Goal: Task Accomplishment & Management: Use online tool/utility

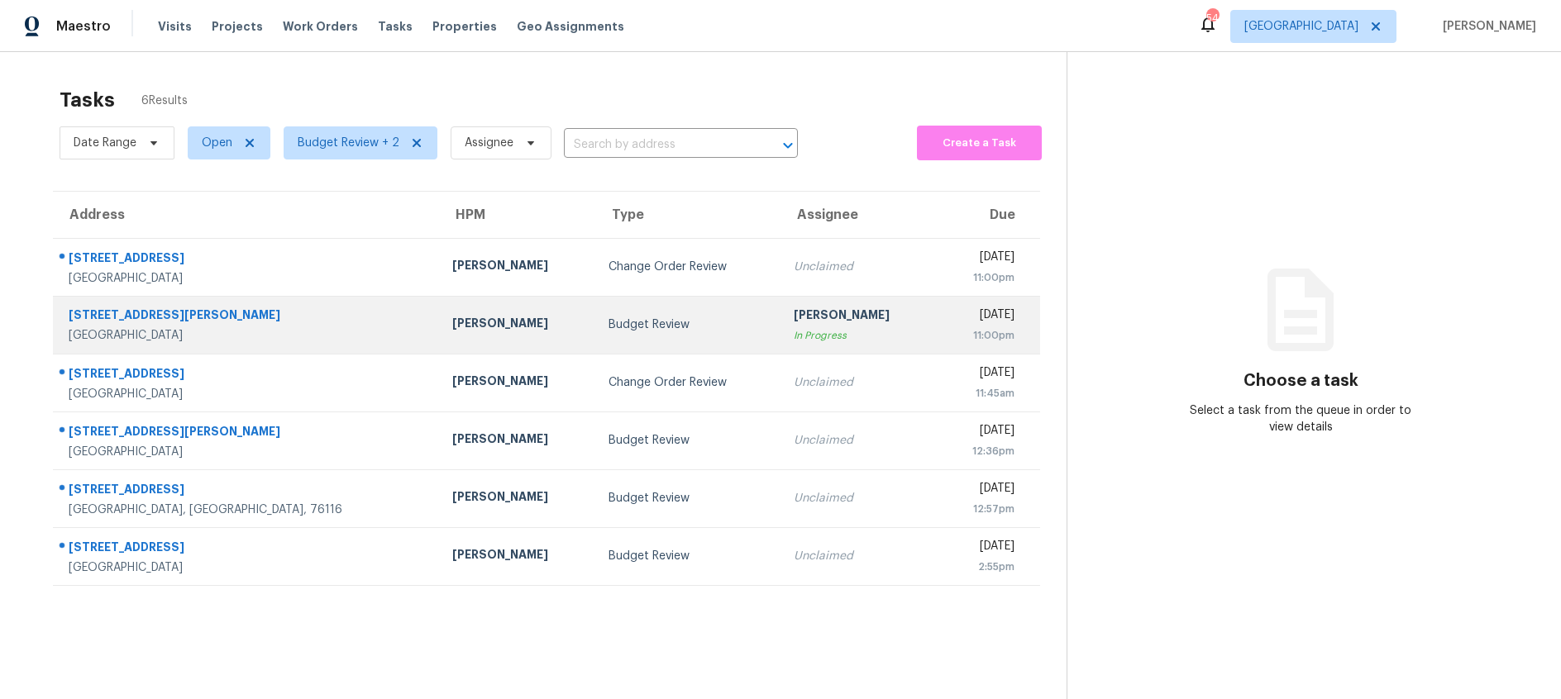
click at [609, 332] on div "Budget Review" at bounding box center [688, 325] width 158 height 17
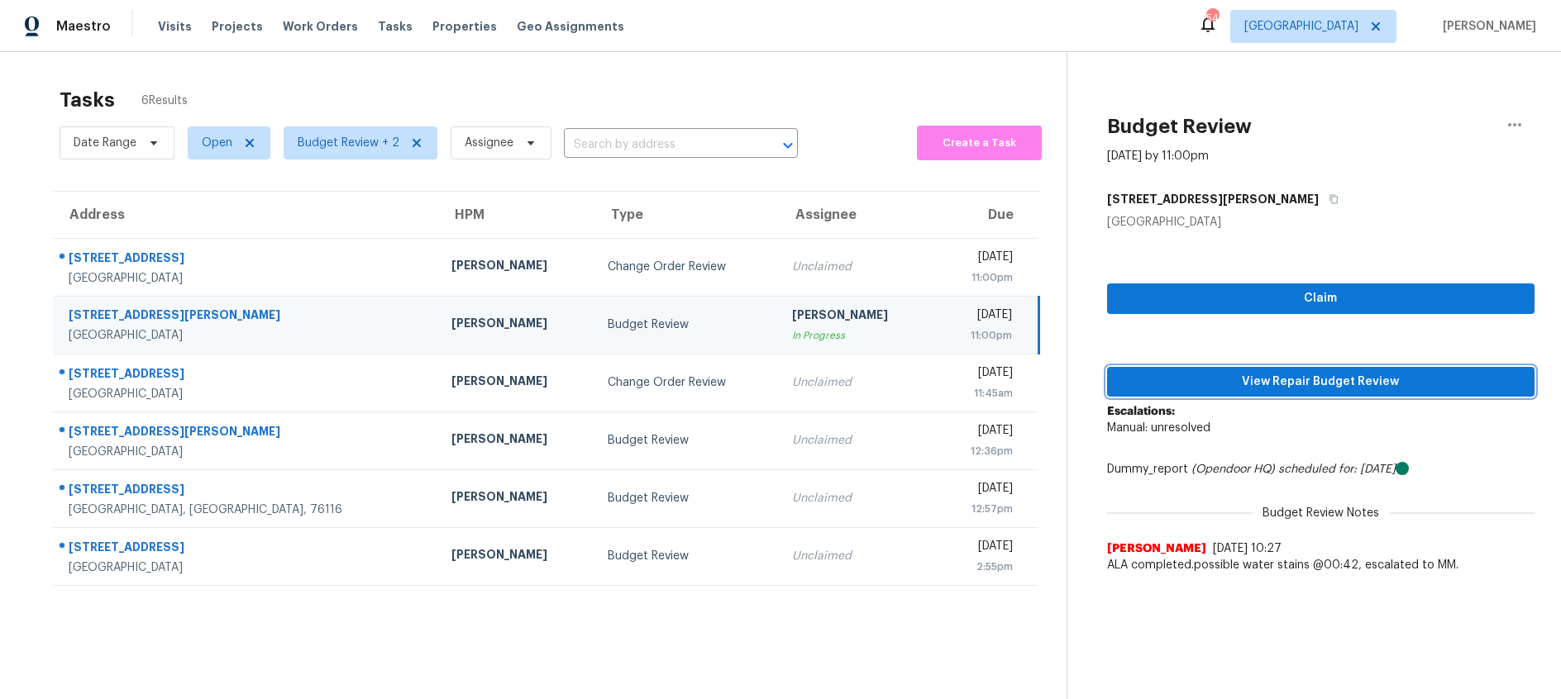
click at [1314, 378] on span "View Repair Budget Review" at bounding box center [1320, 382] width 401 height 21
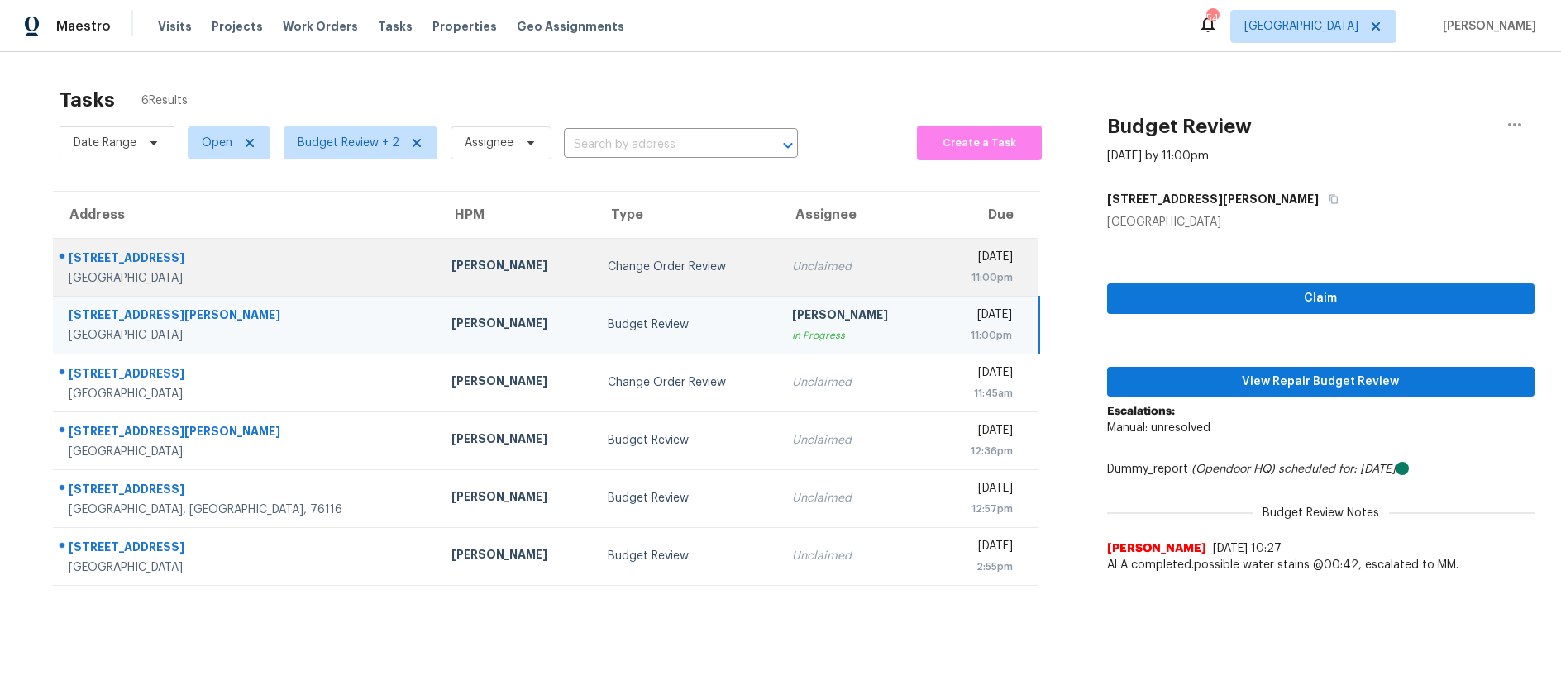
click at [608, 274] on div "Change Order Review" at bounding box center [687, 267] width 158 height 17
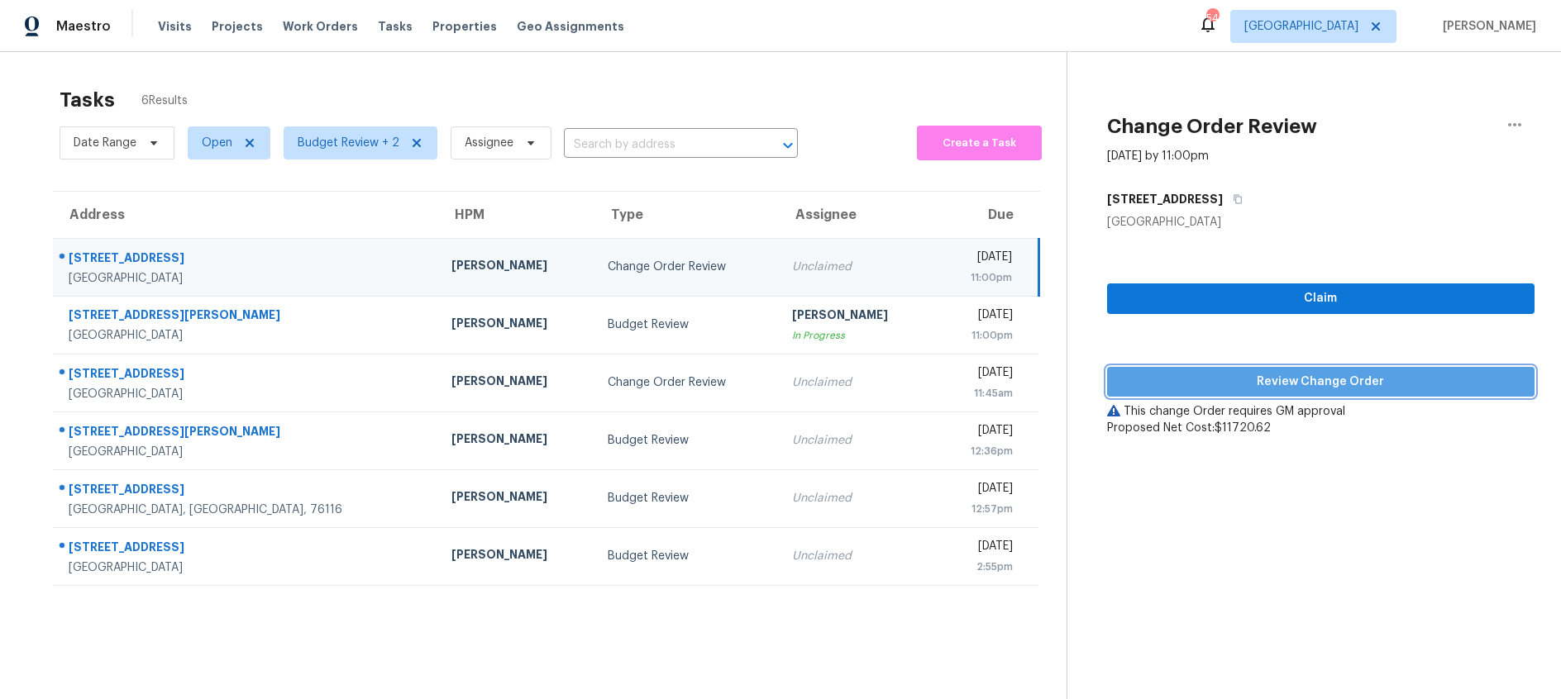
click at [1332, 381] on span "Review Change Order" at bounding box center [1320, 382] width 401 height 21
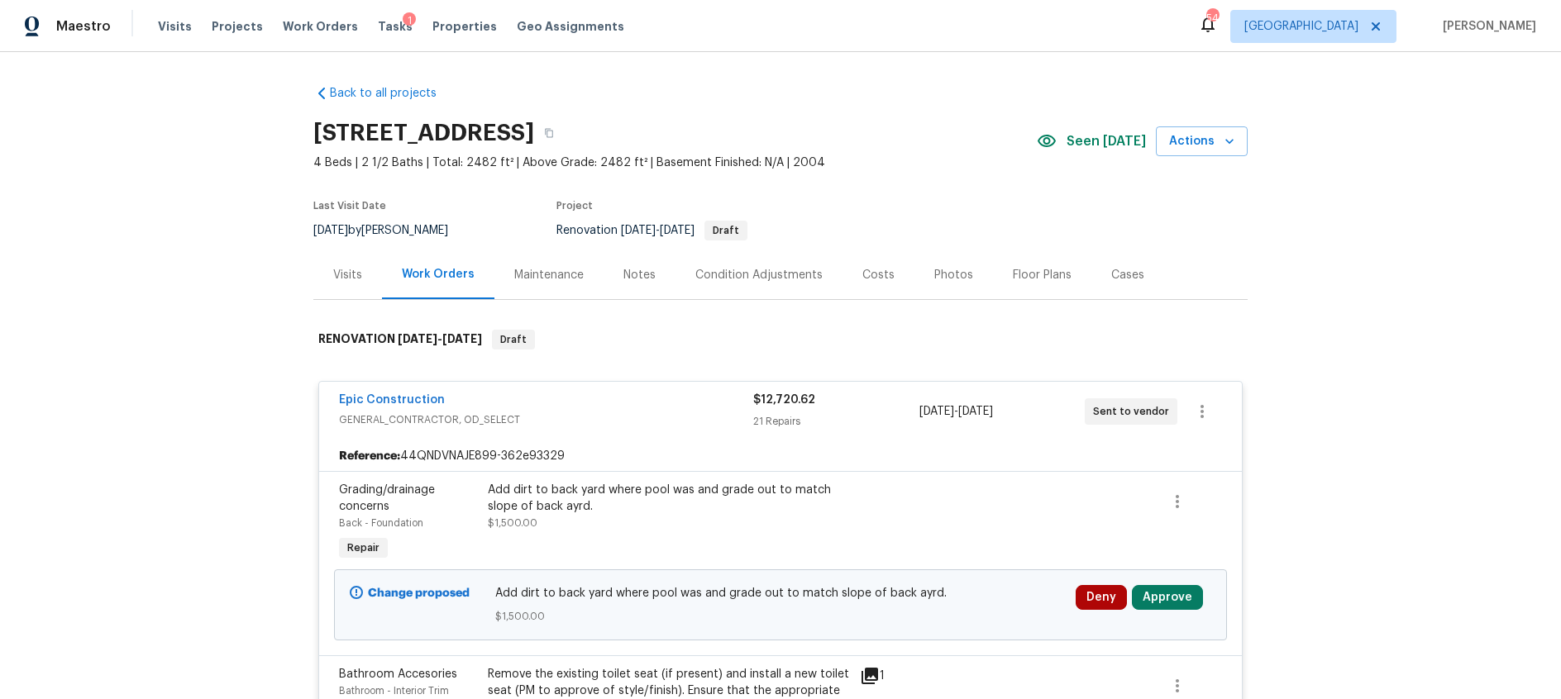
click at [870, 281] on div "Costs" at bounding box center [878, 275] width 32 height 17
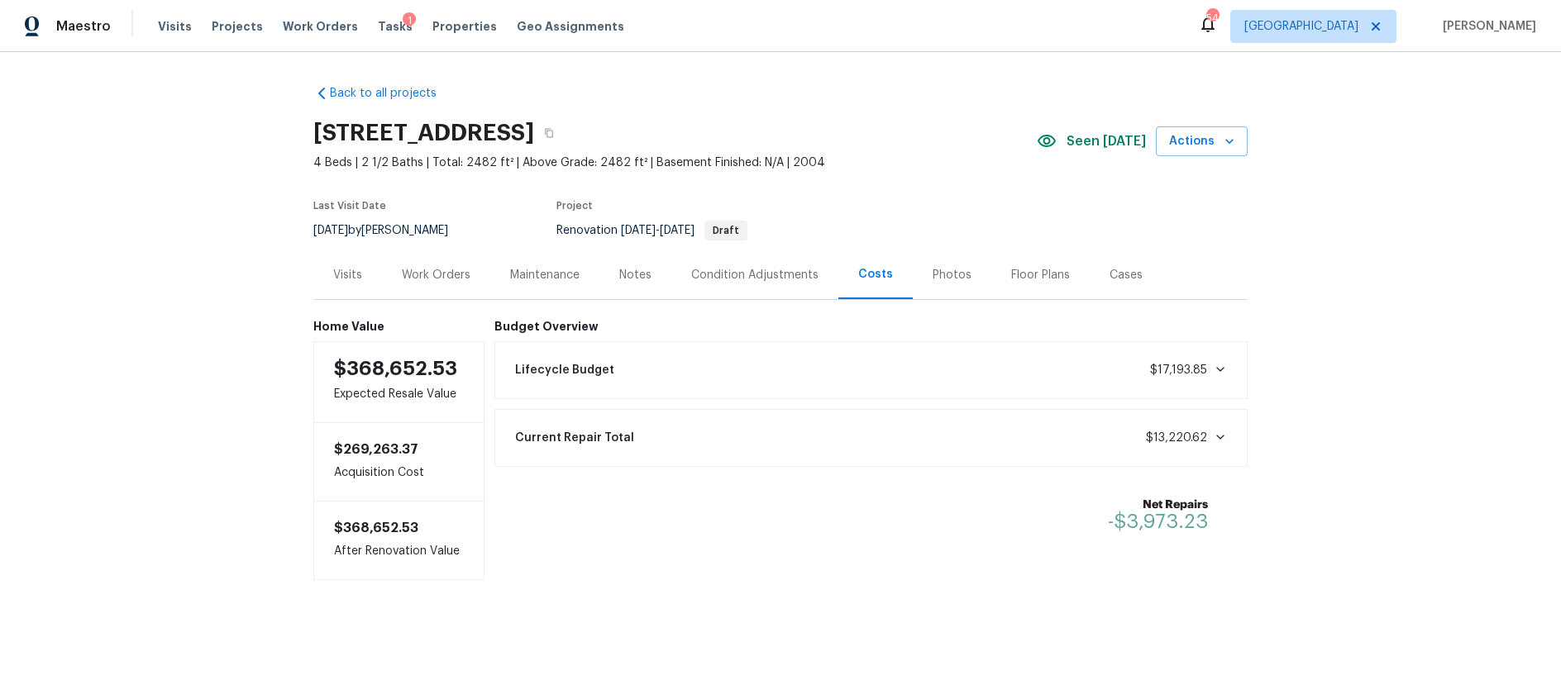
click at [450, 274] on div "Work Orders" at bounding box center [436, 275] width 69 height 17
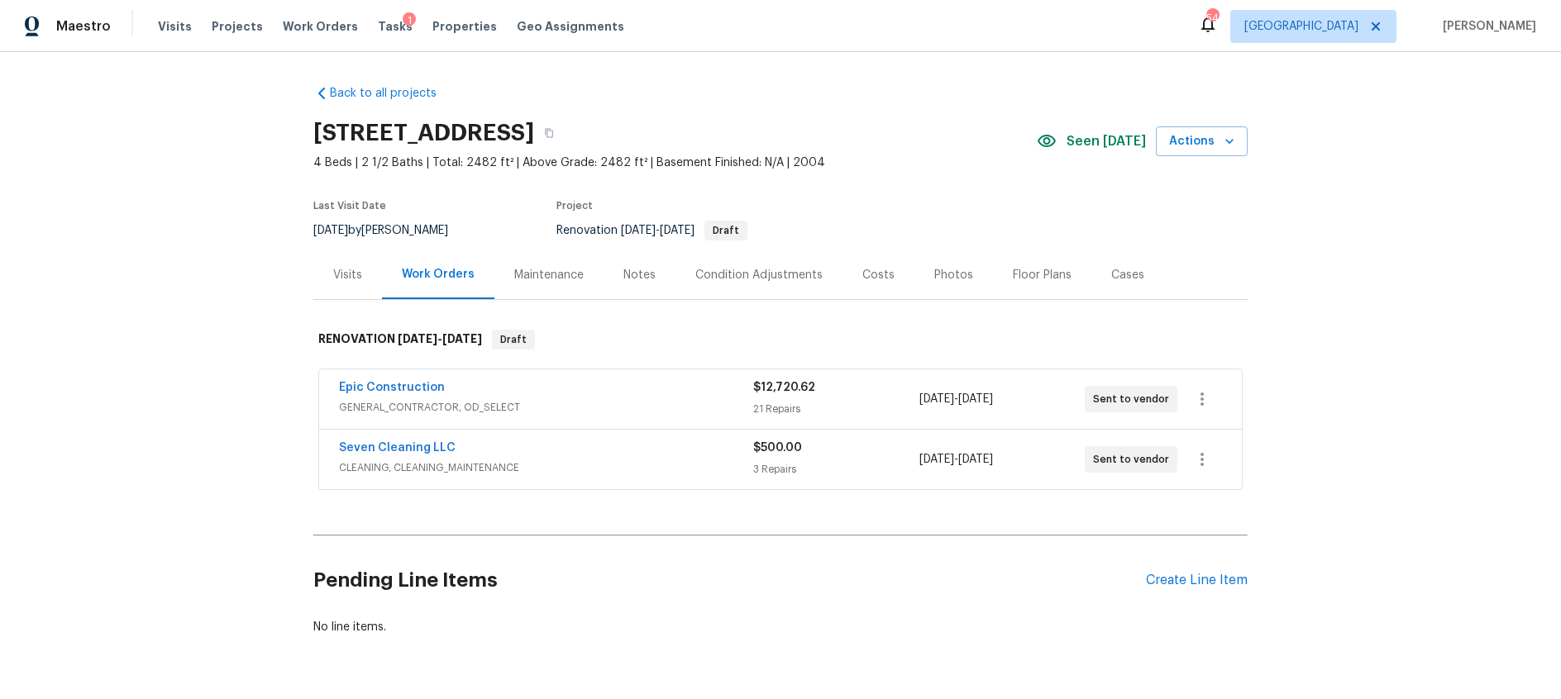
click at [587, 391] on div "Epic Construction" at bounding box center [546, 389] width 414 height 20
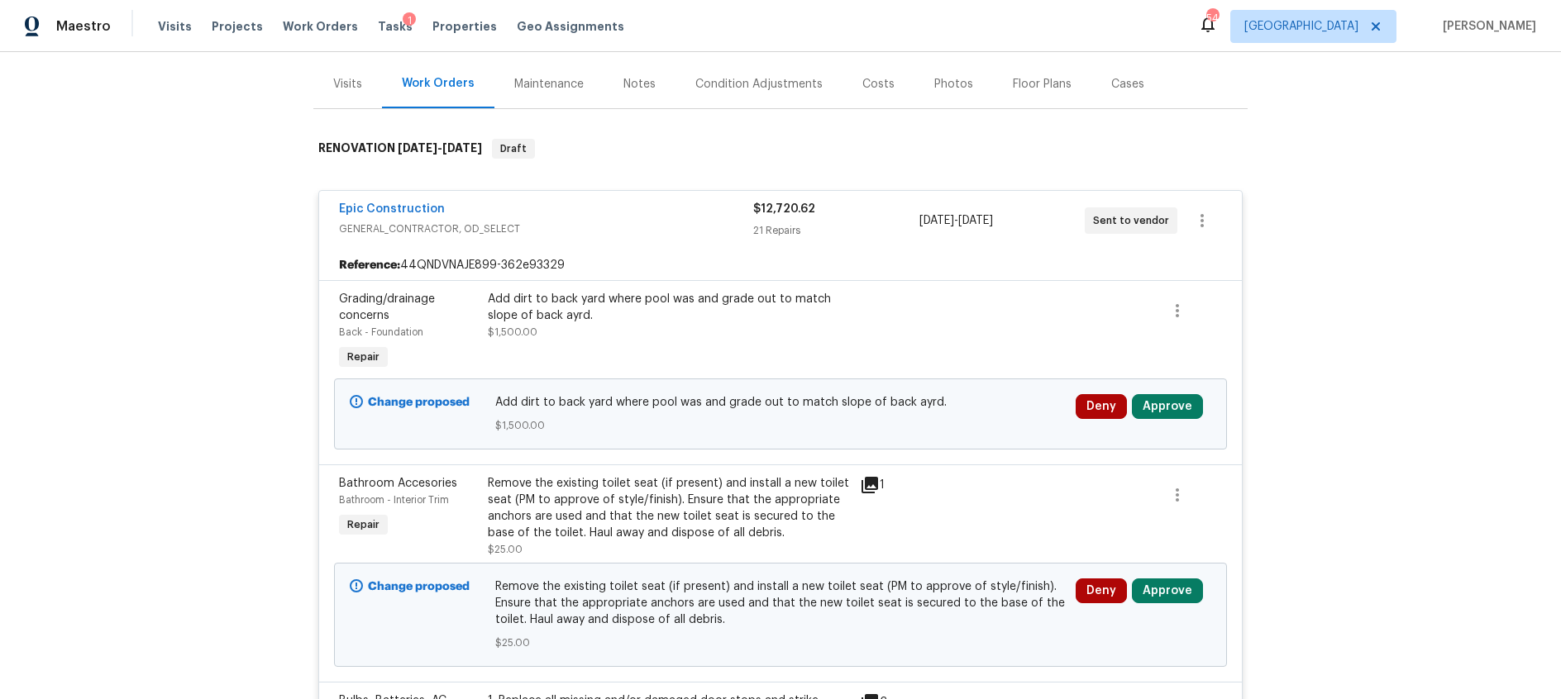
scroll to position [192, 0]
click at [1157, 408] on button "Approve" at bounding box center [1167, 406] width 71 height 25
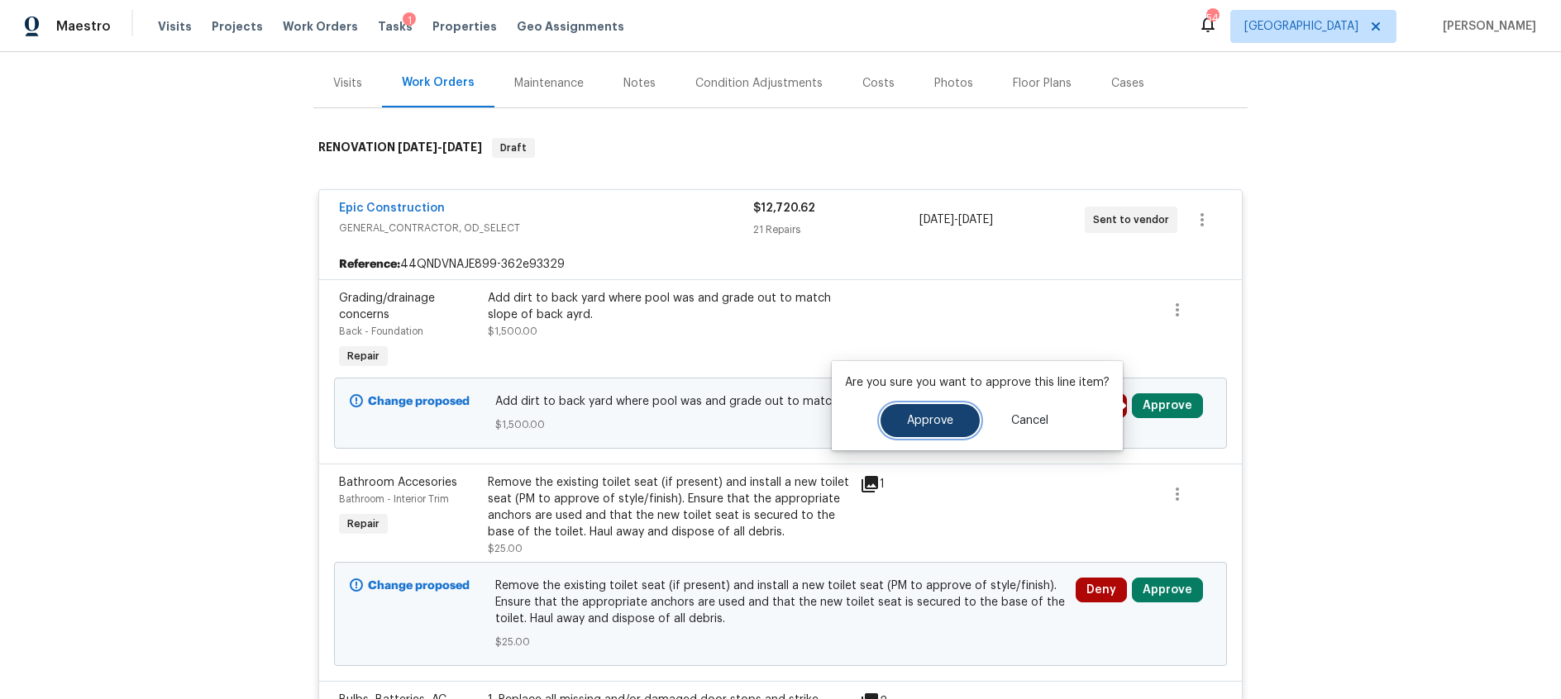
click at [940, 421] on span "Approve" at bounding box center [930, 421] width 46 height 12
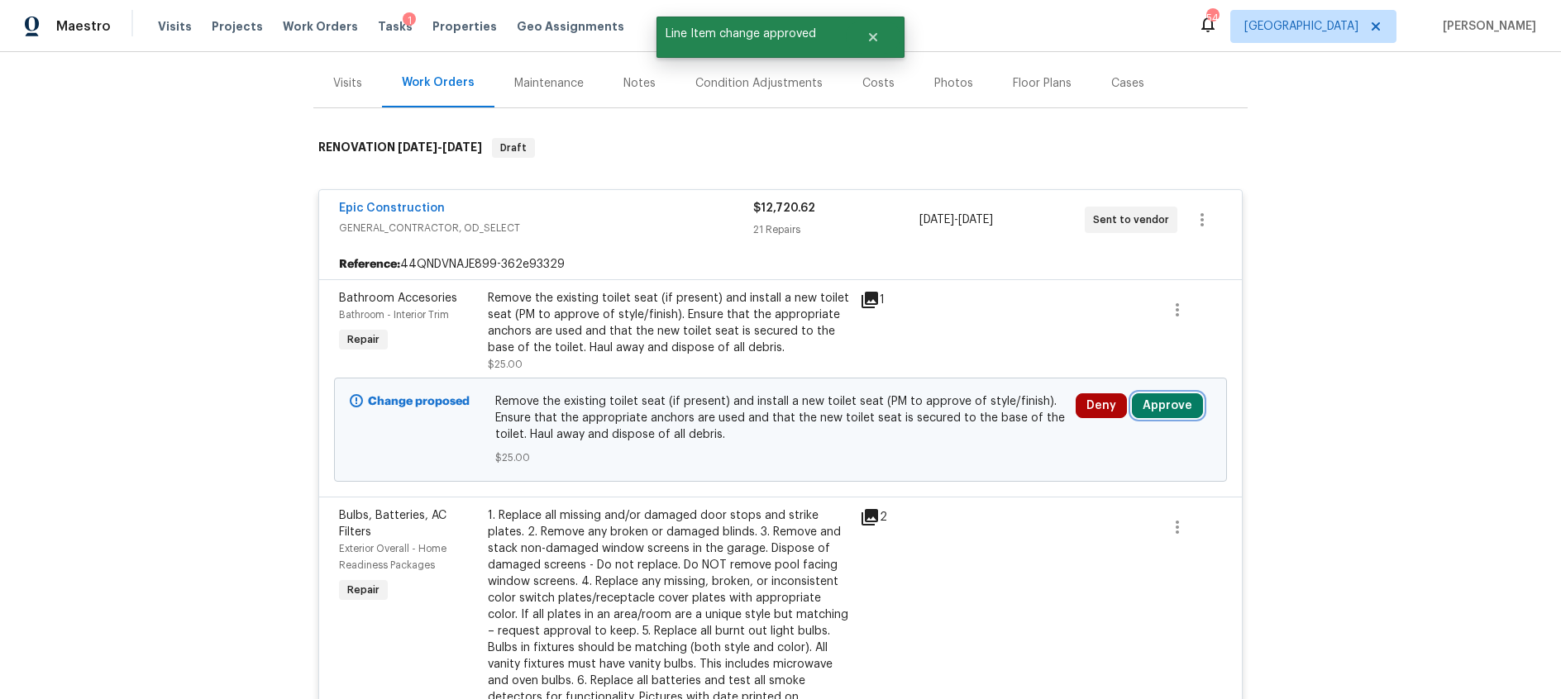
click at [1163, 411] on button "Approve" at bounding box center [1167, 406] width 71 height 25
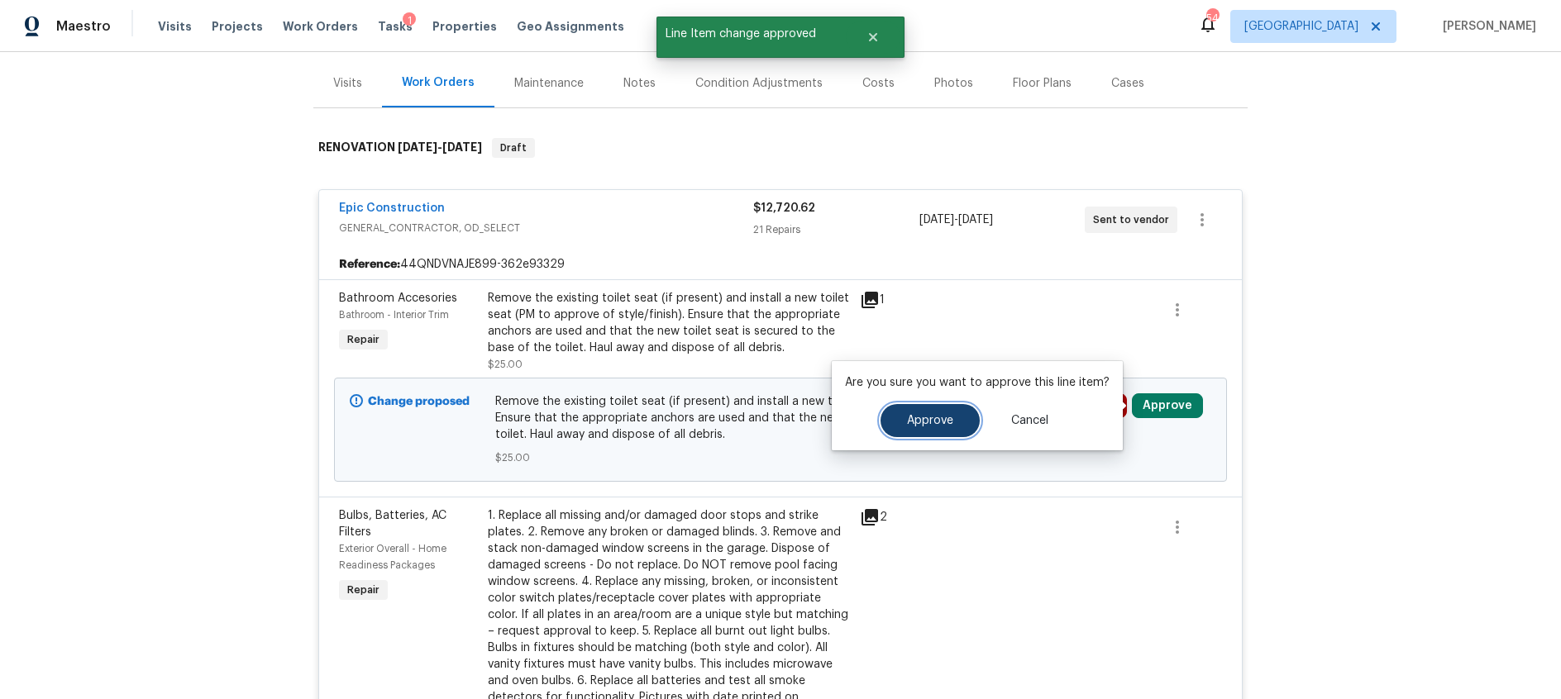
click at [938, 418] on span "Approve" at bounding box center [930, 421] width 46 height 12
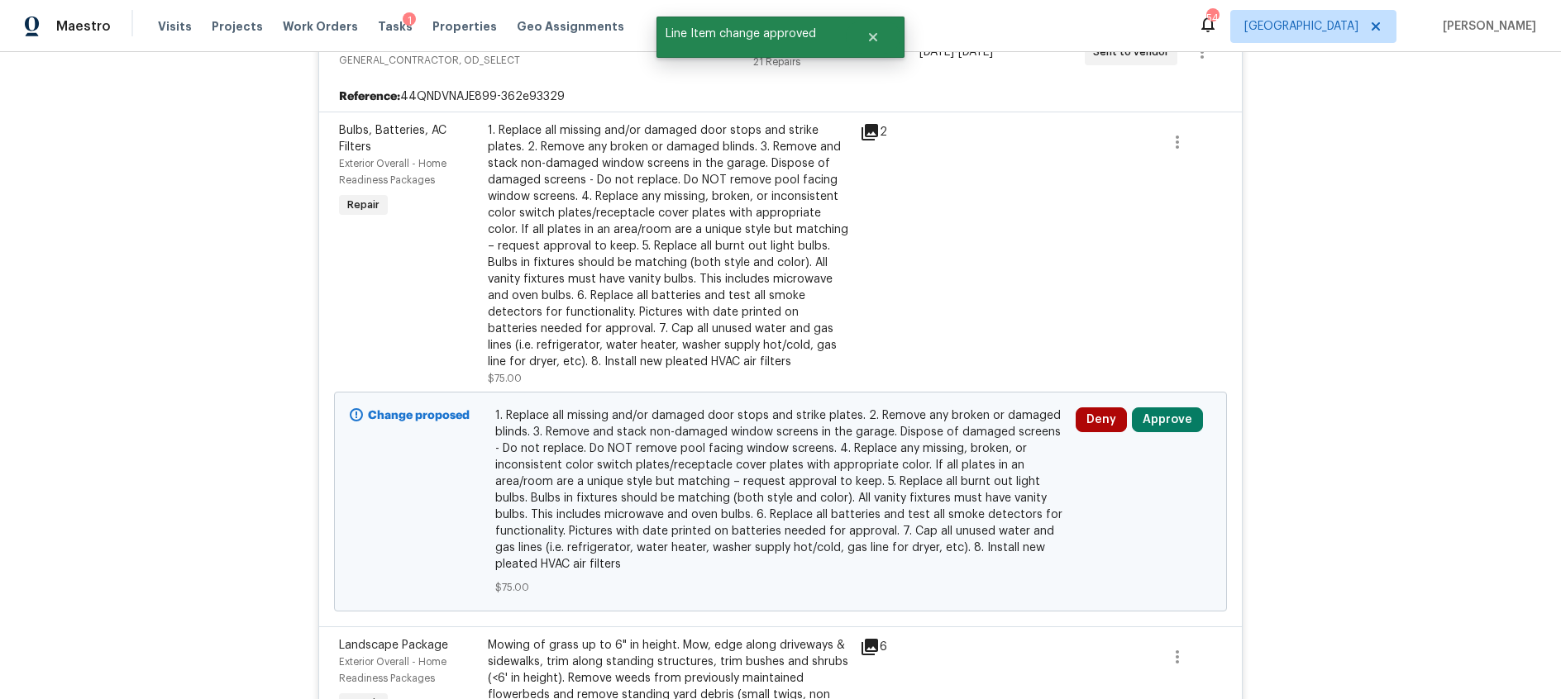
scroll to position [369, 0]
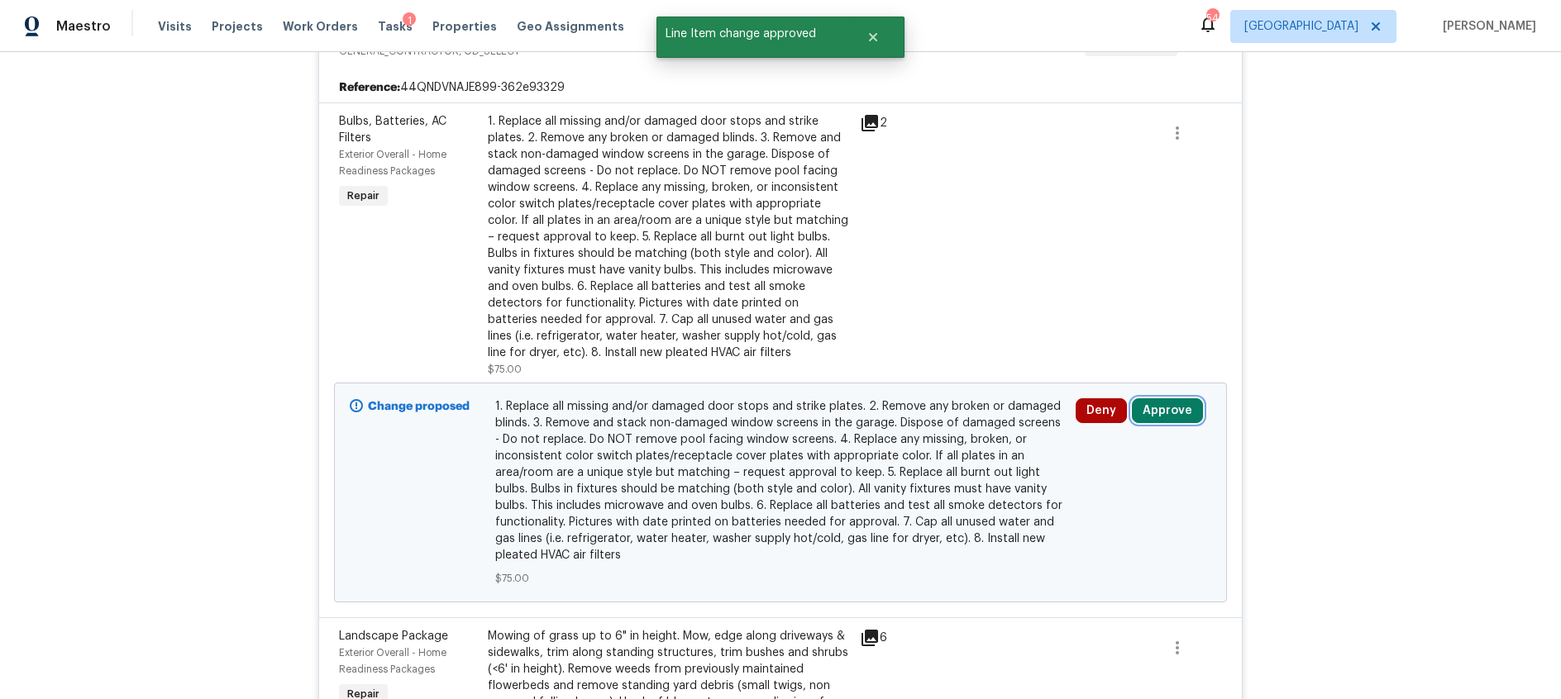
click at [1150, 405] on button "Approve" at bounding box center [1167, 411] width 71 height 25
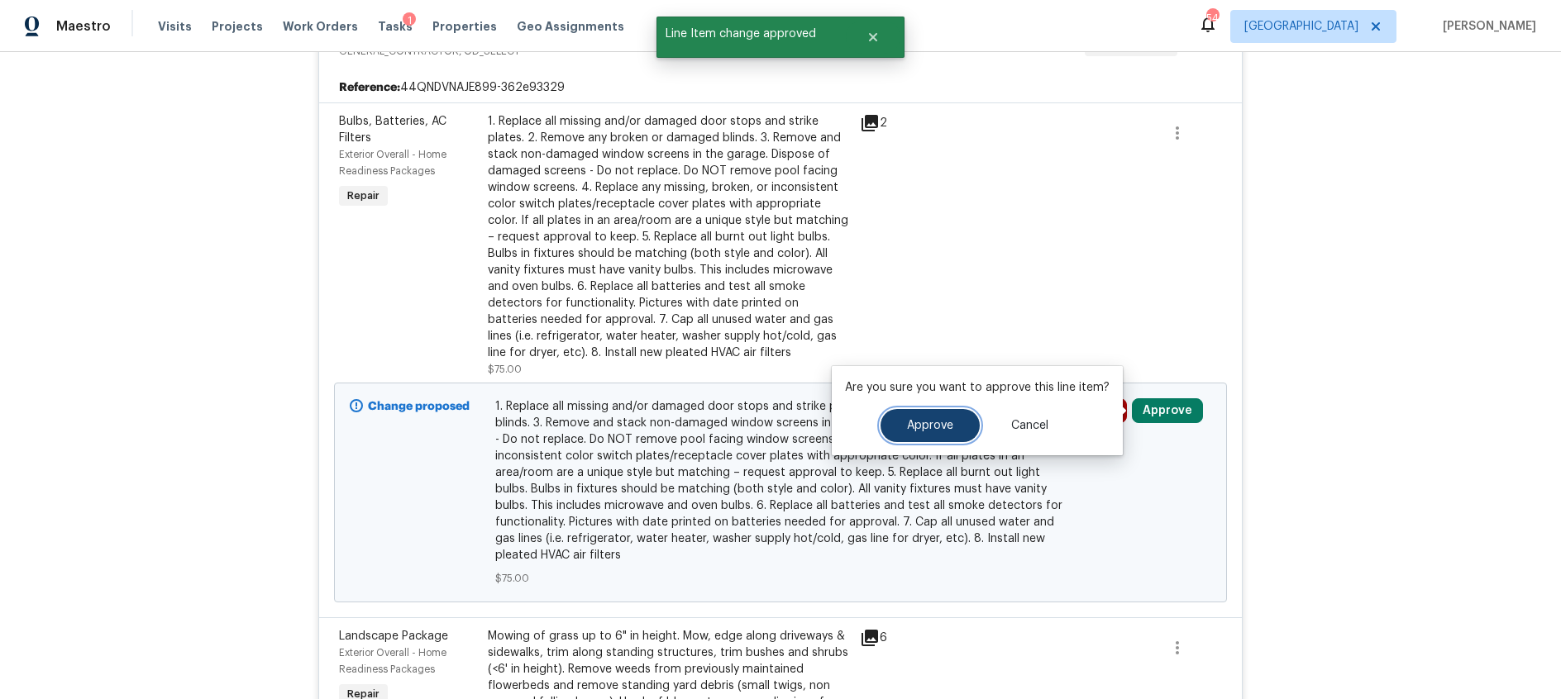
click at [928, 426] on span "Approve" at bounding box center [930, 426] width 46 height 12
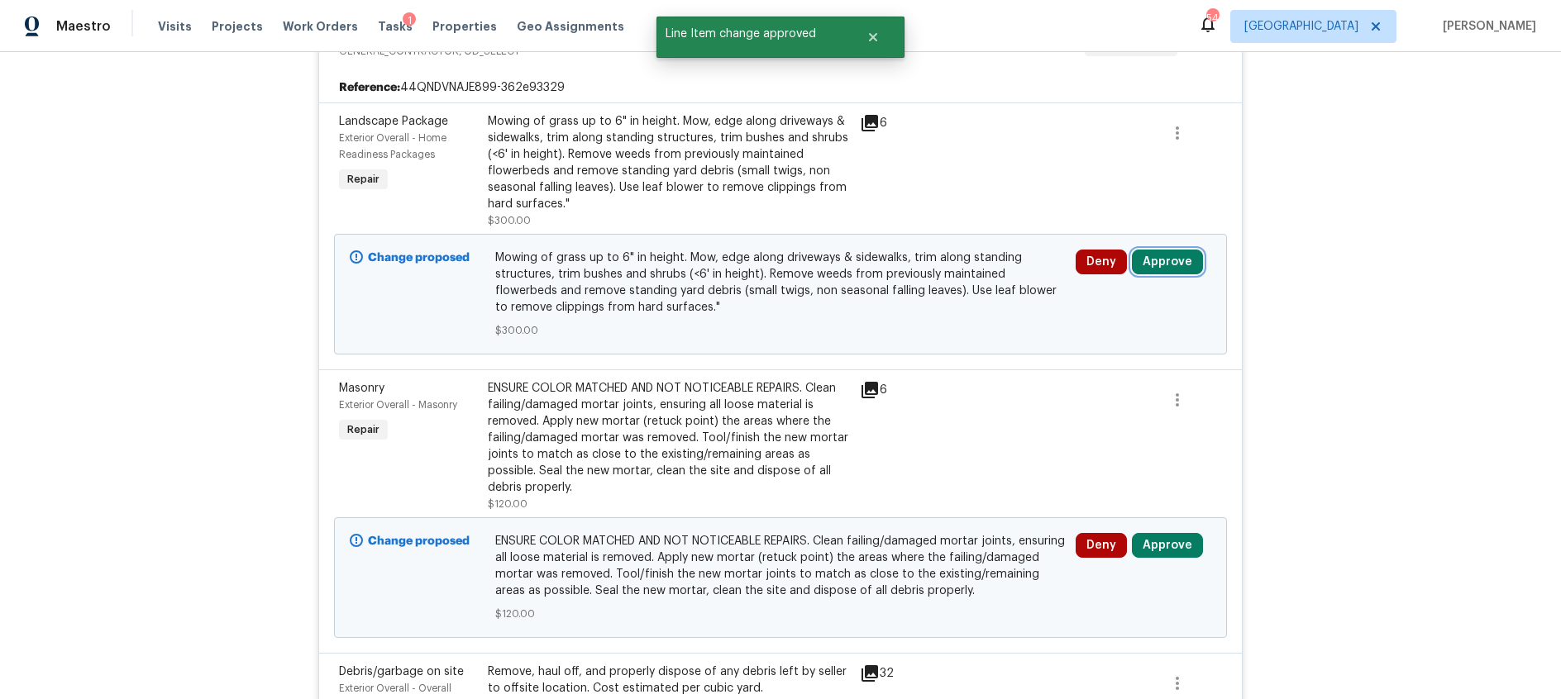
click at [1167, 265] on button "Approve" at bounding box center [1167, 262] width 71 height 25
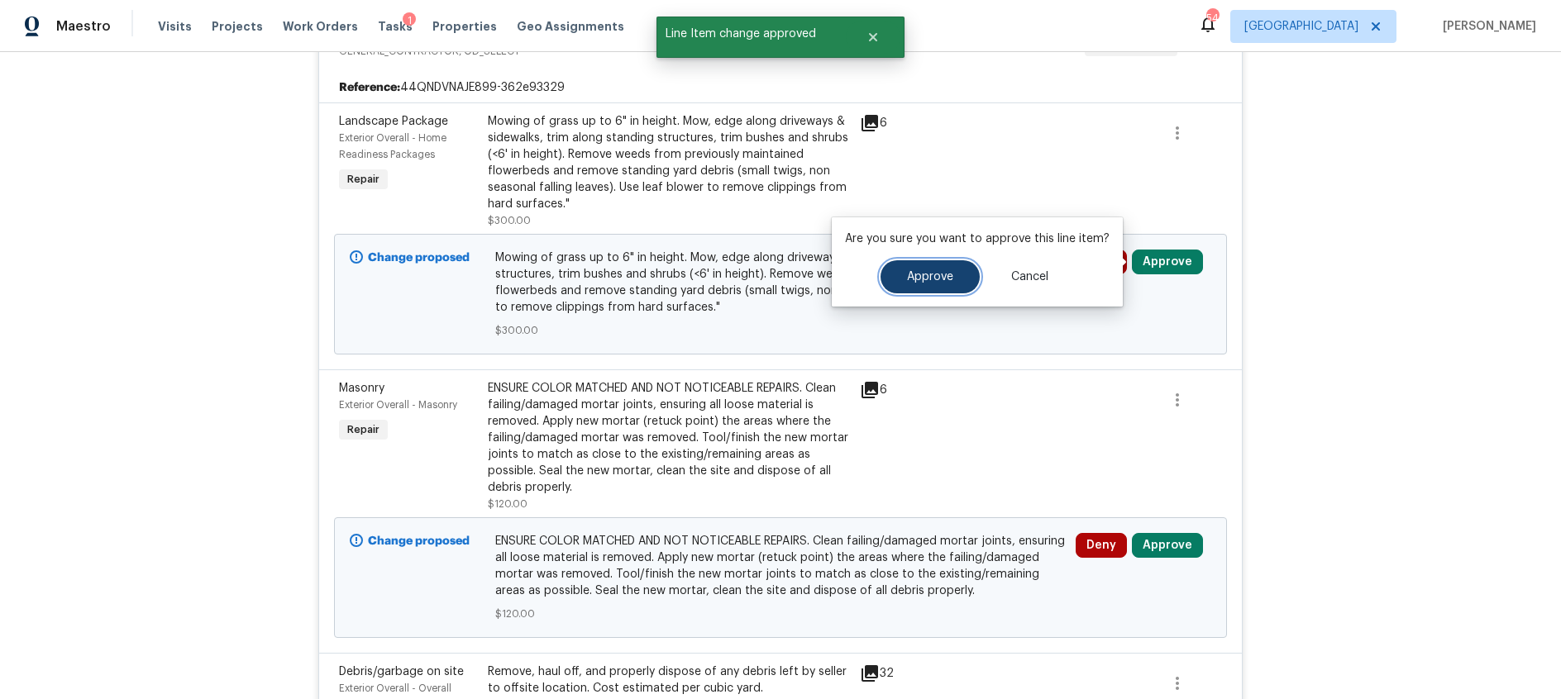
click at [955, 281] on button "Approve" at bounding box center [930, 276] width 99 height 33
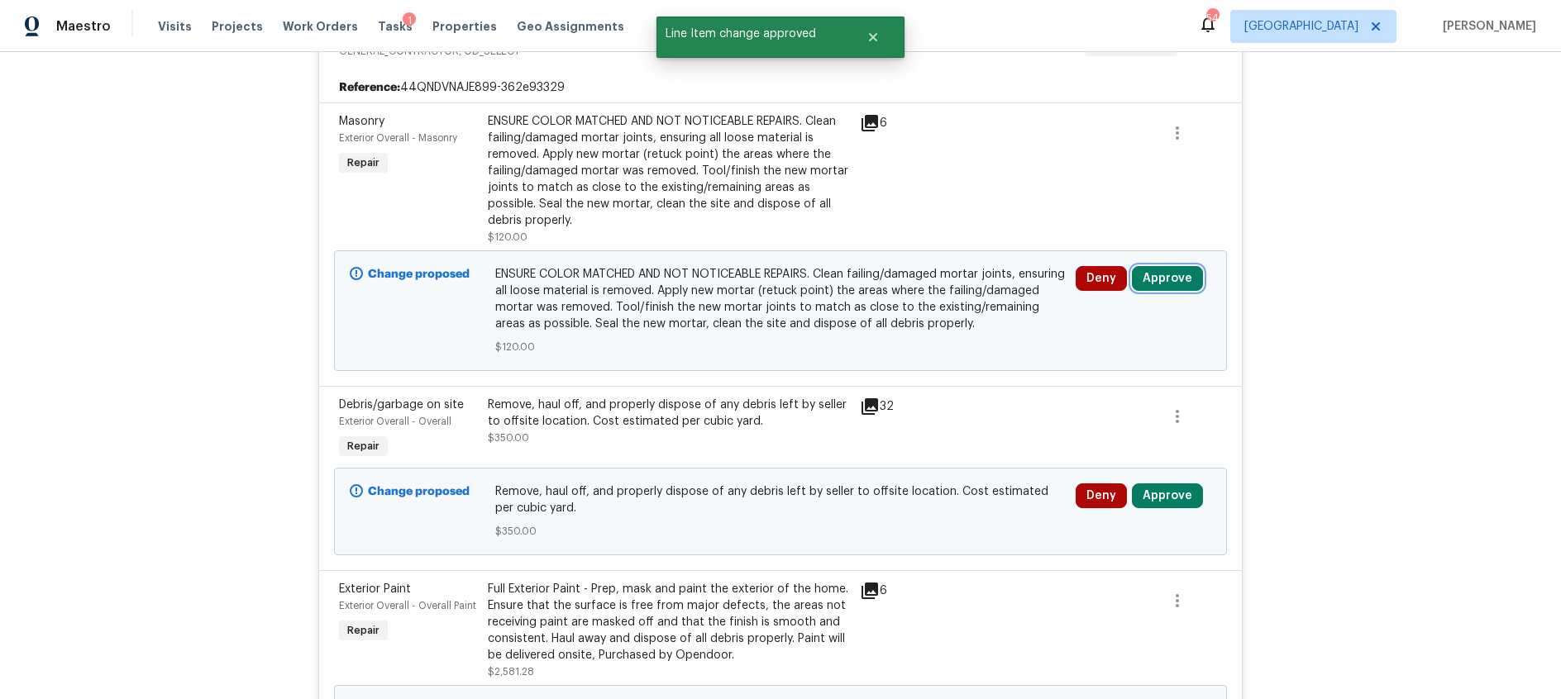
click at [1171, 277] on button "Approve" at bounding box center [1167, 278] width 71 height 25
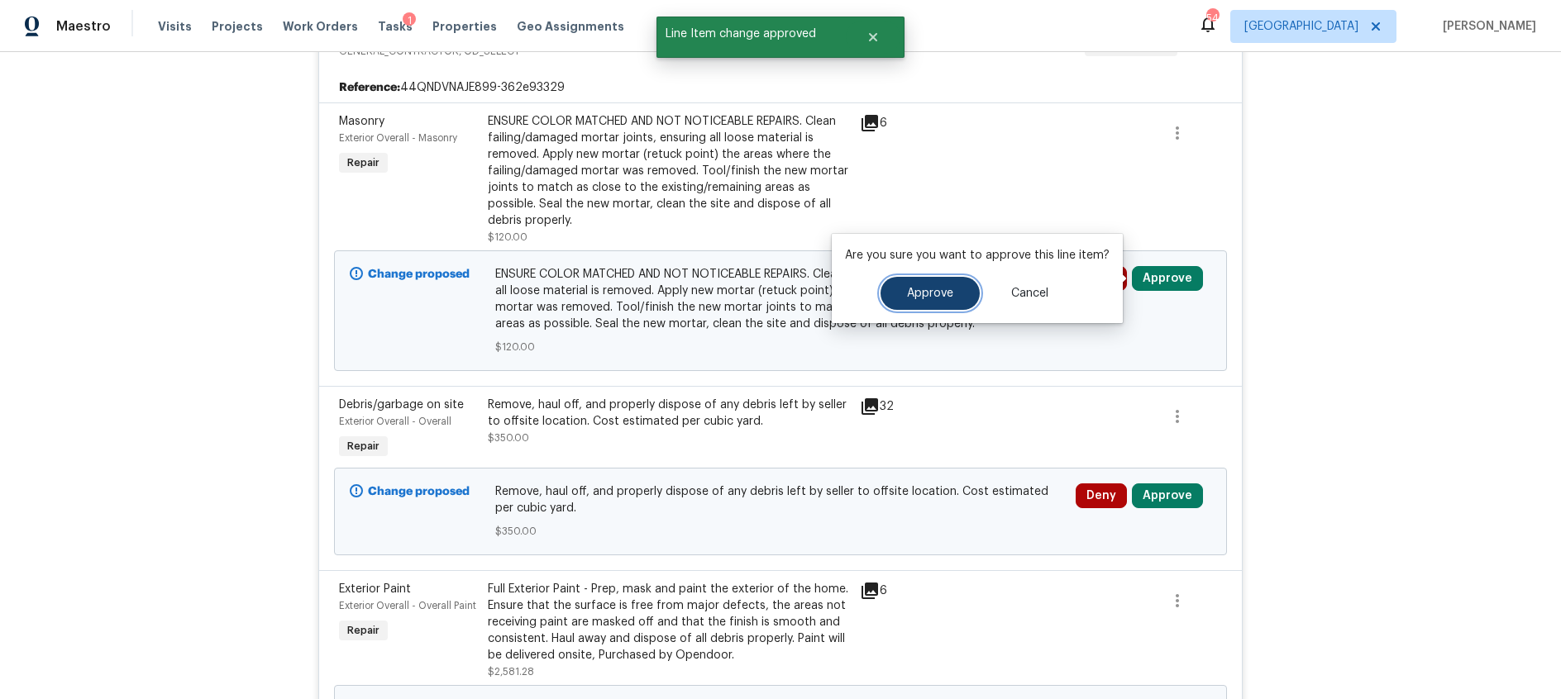
click at [918, 291] on span "Approve" at bounding box center [930, 294] width 46 height 12
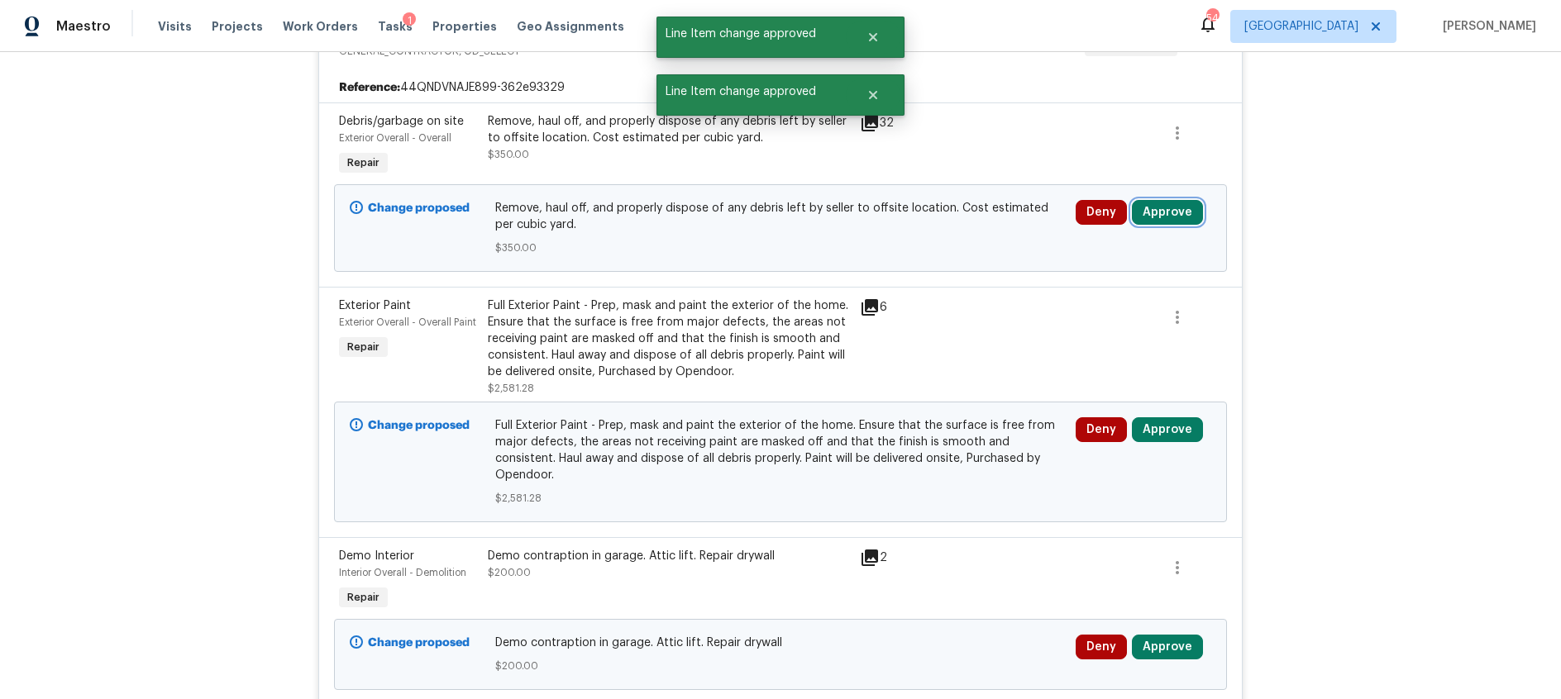
click at [1170, 212] on button "Approve" at bounding box center [1167, 212] width 71 height 25
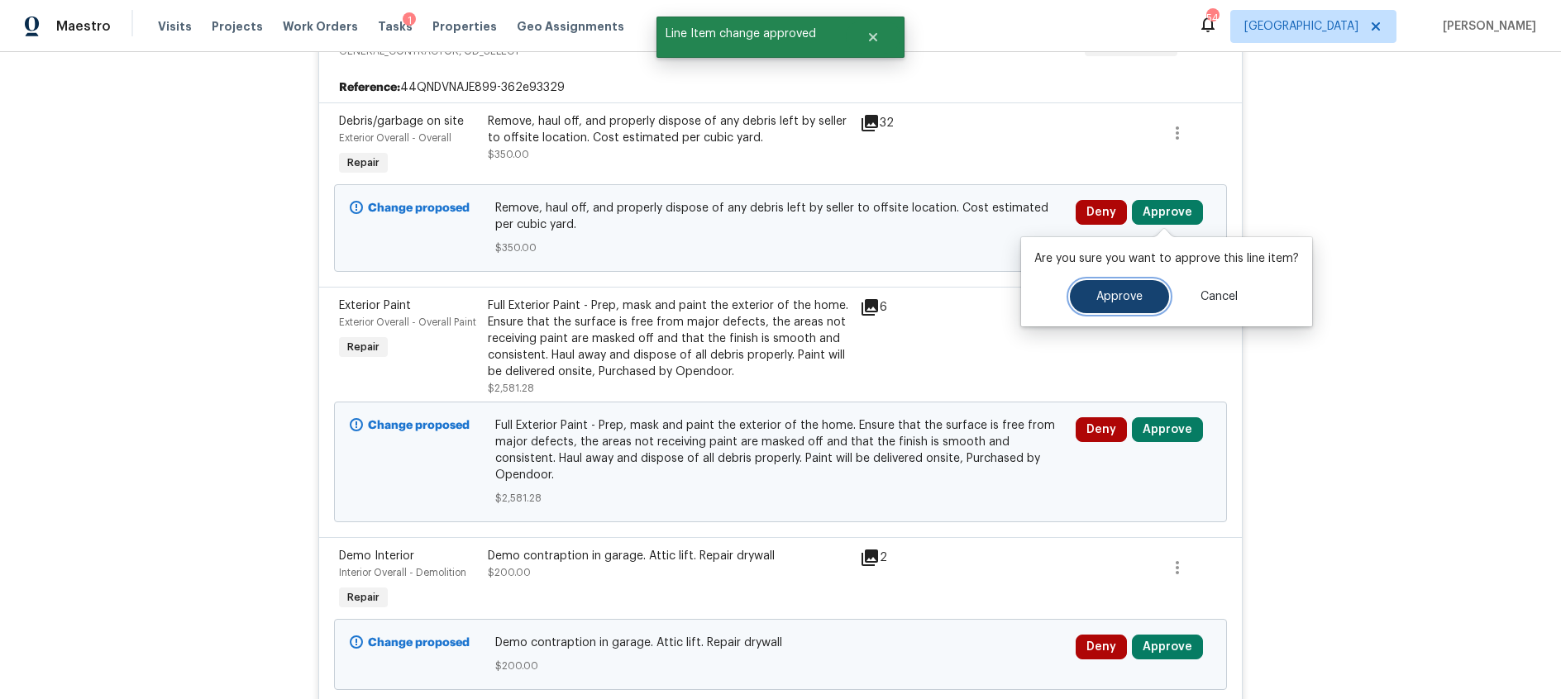
click at [1096, 299] on span "Approve" at bounding box center [1119, 297] width 46 height 12
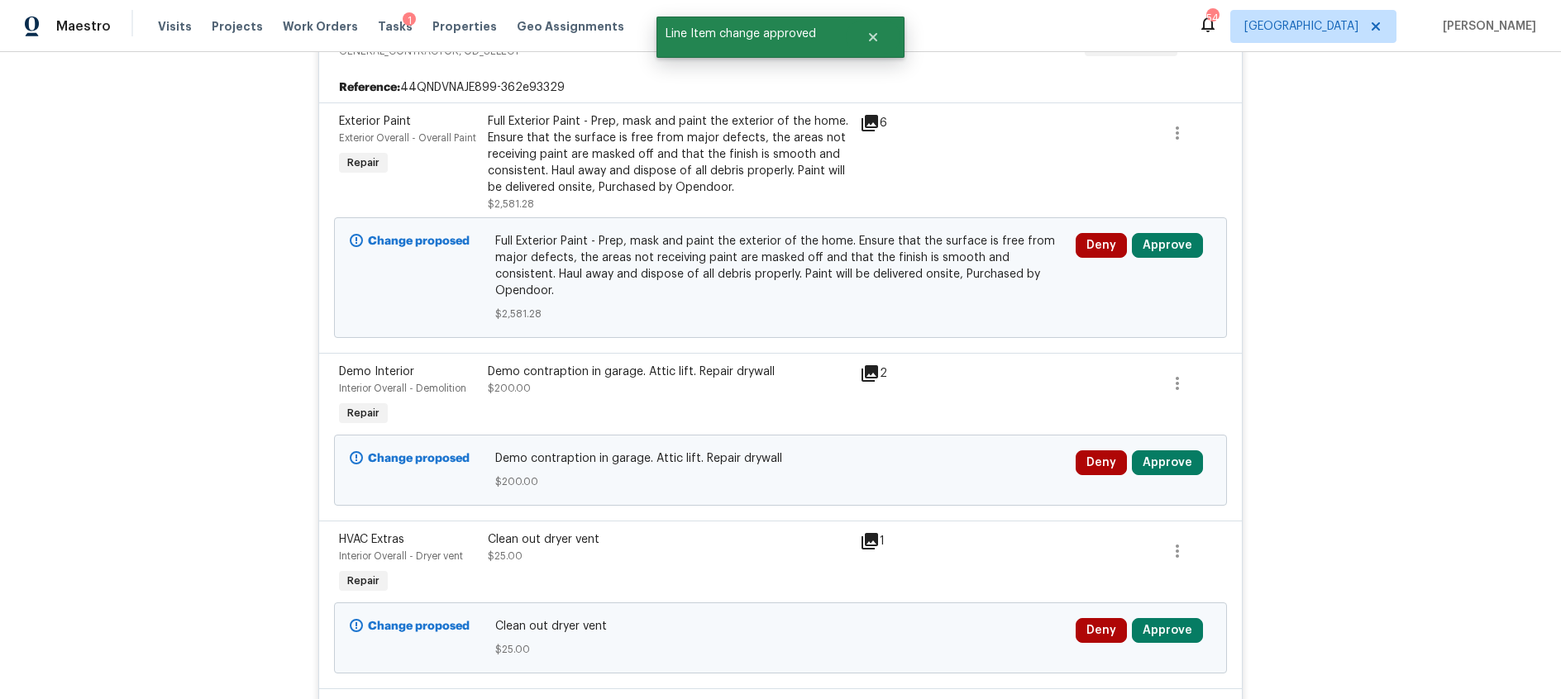
click at [873, 125] on icon at bounding box center [870, 123] width 20 height 20
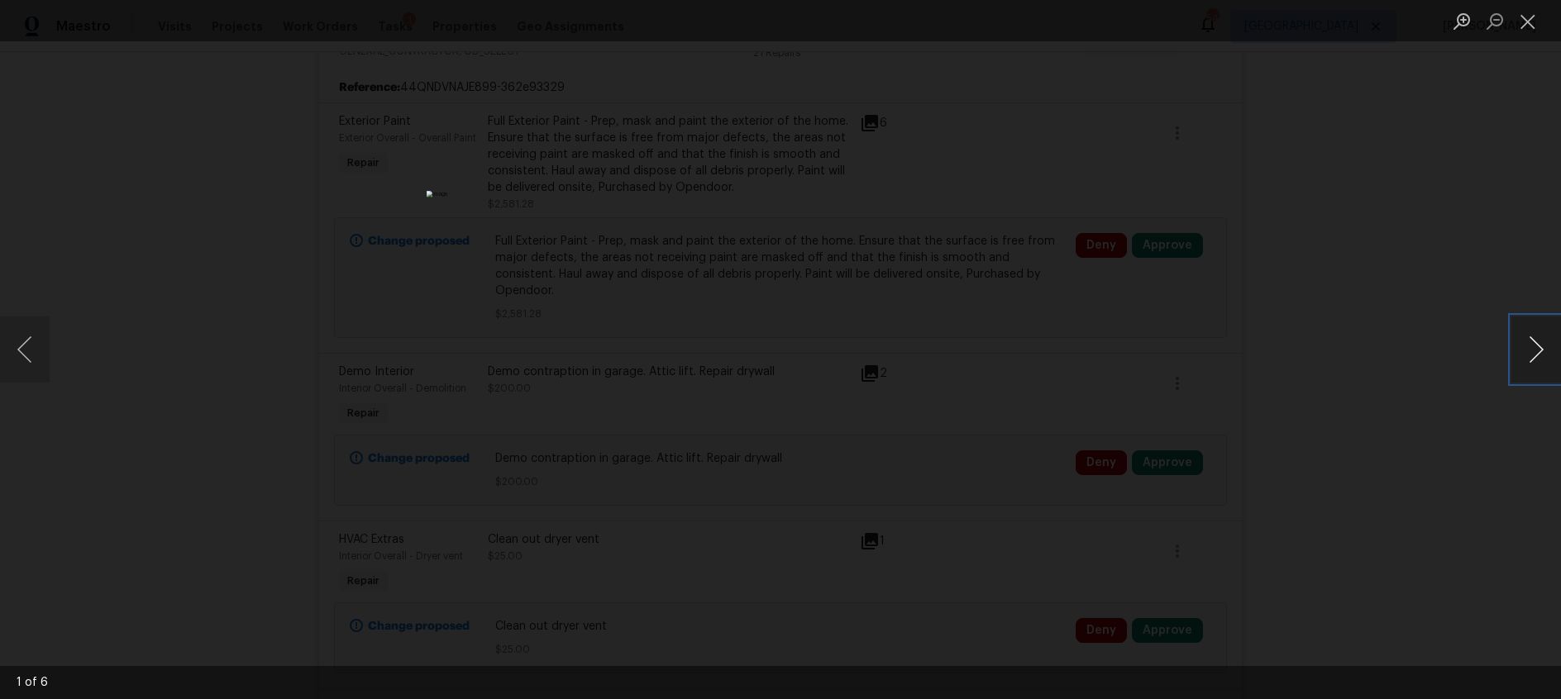
click at [1529, 352] on button "Next image" at bounding box center [1536, 350] width 50 height 66
click at [1525, 17] on button "Close lightbox" at bounding box center [1527, 21] width 33 height 29
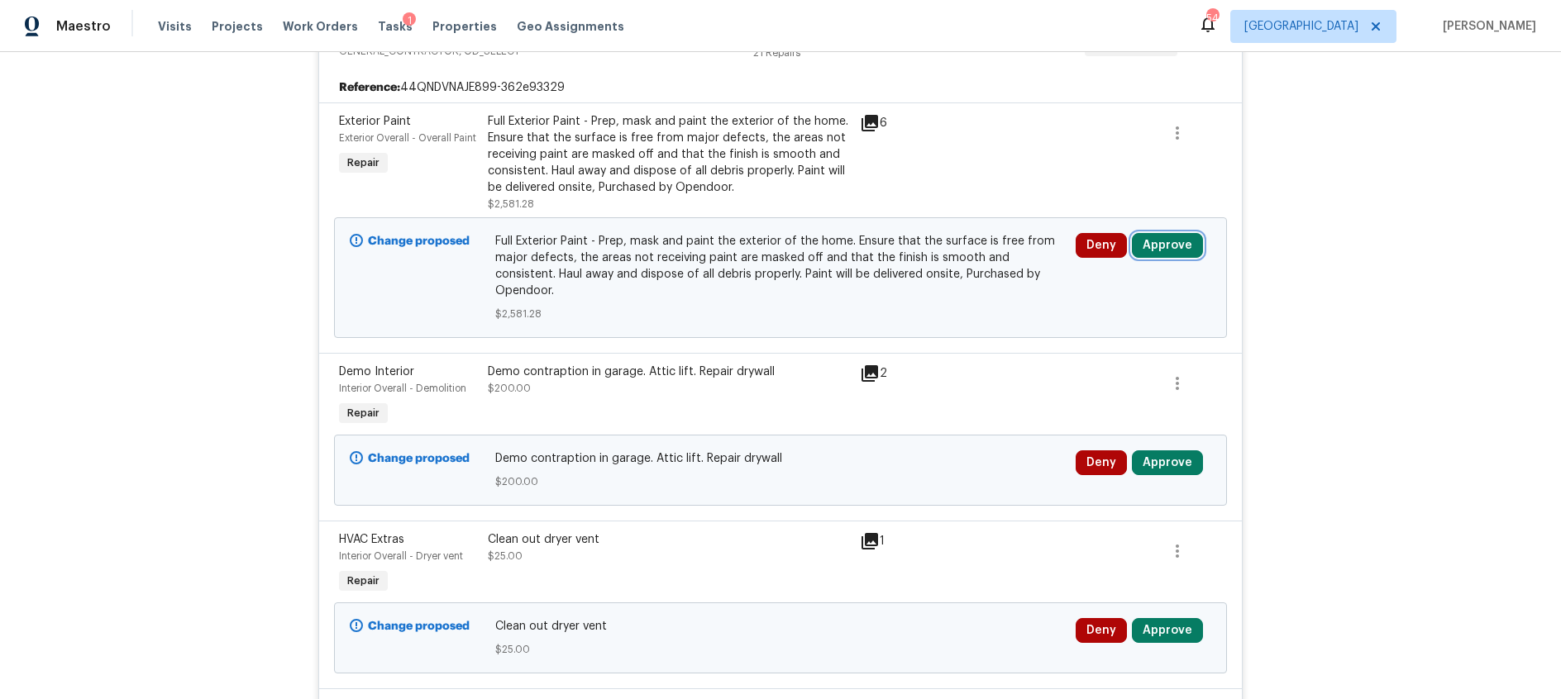
click at [1181, 249] on button "Approve" at bounding box center [1167, 245] width 71 height 25
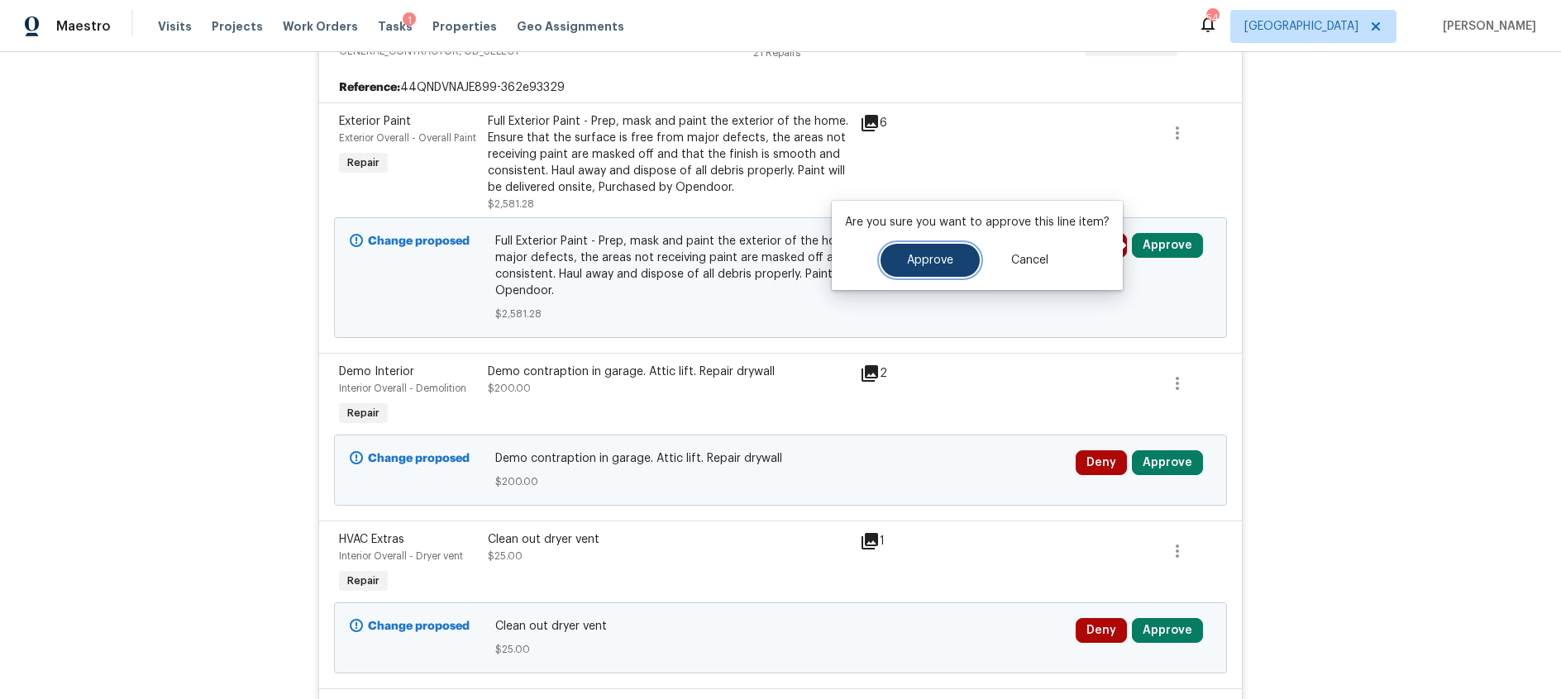
click at [924, 264] on span "Approve" at bounding box center [930, 261] width 46 height 12
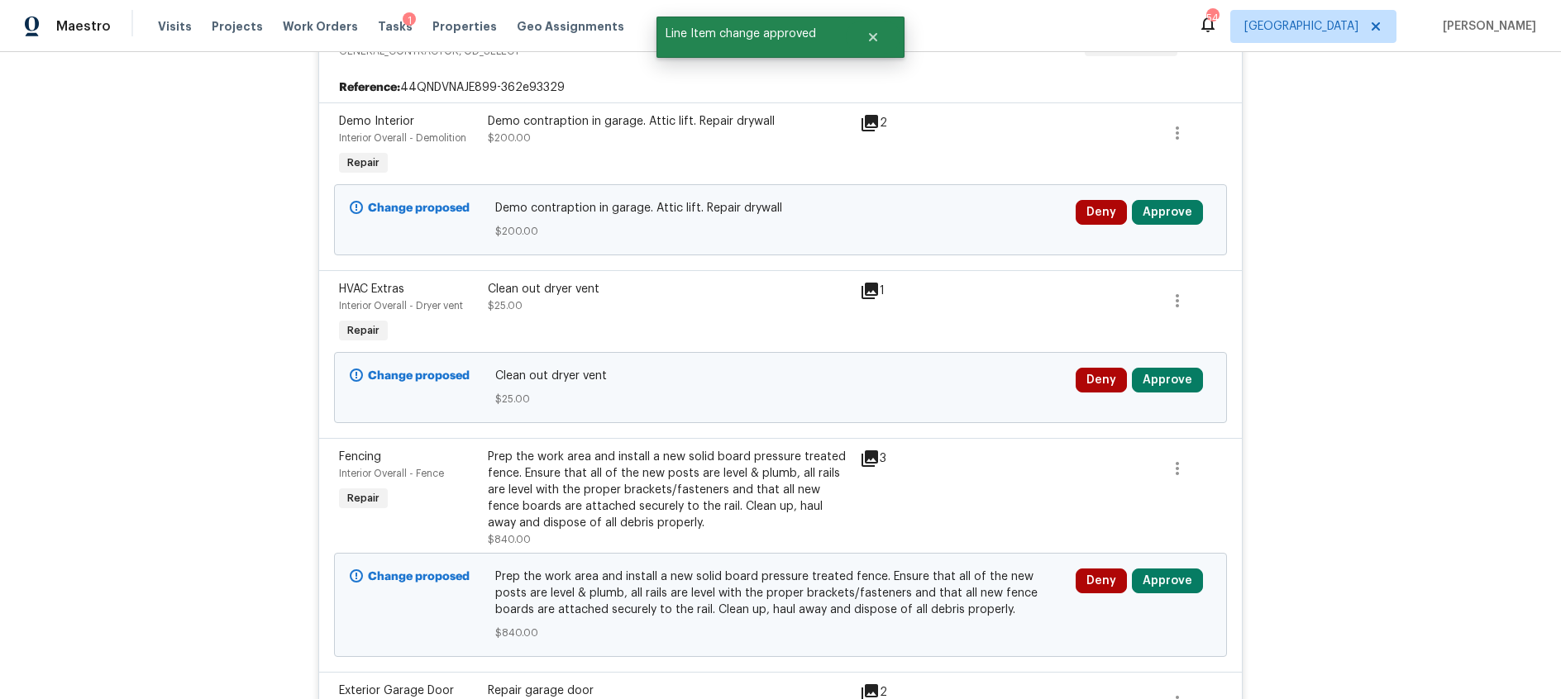
click at [875, 124] on icon at bounding box center [870, 123] width 20 height 20
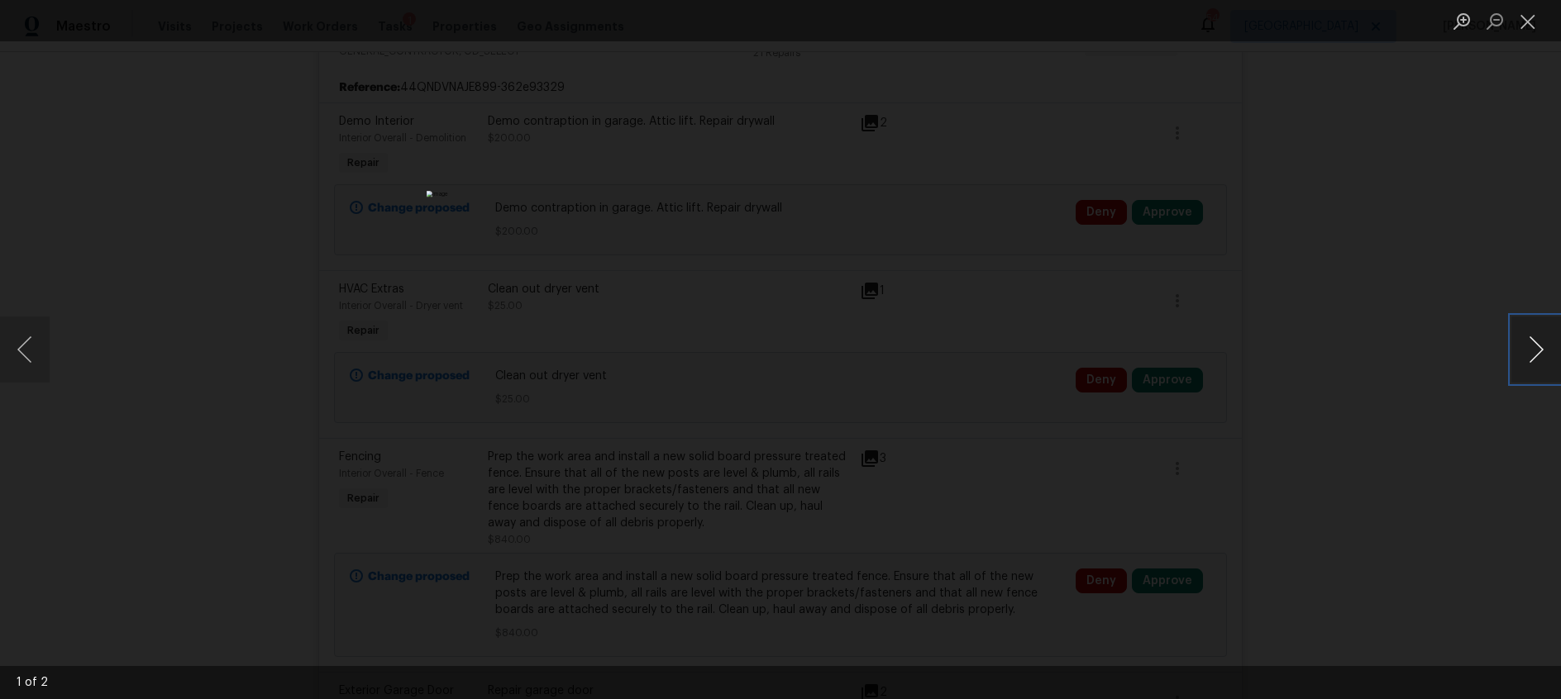
click at [1539, 358] on button "Next image" at bounding box center [1536, 350] width 50 height 66
click at [1534, 24] on button "Close lightbox" at bounding box center [1527, 21] width 33 height 29
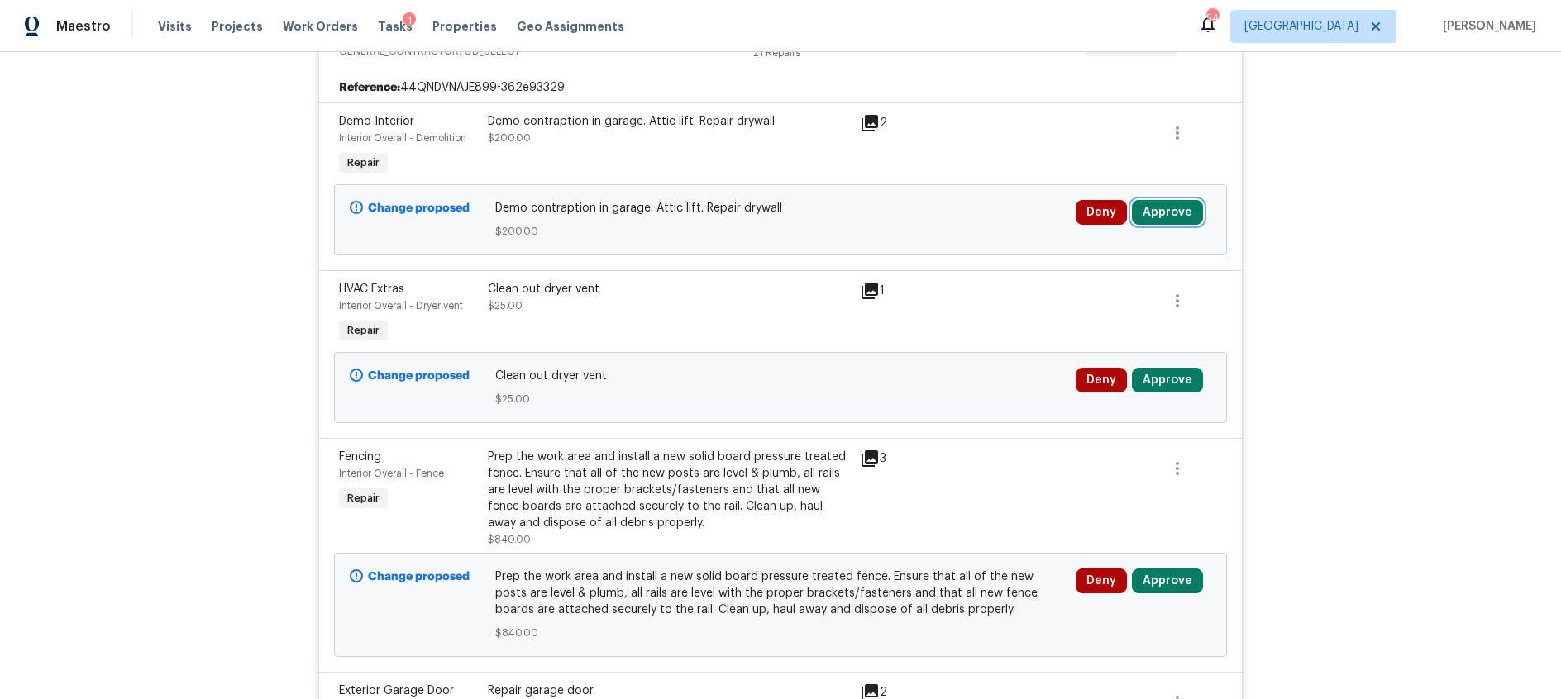
click at [1166, 207] on button "Approve" at bounding box center [1167, 212] width 71 height 25
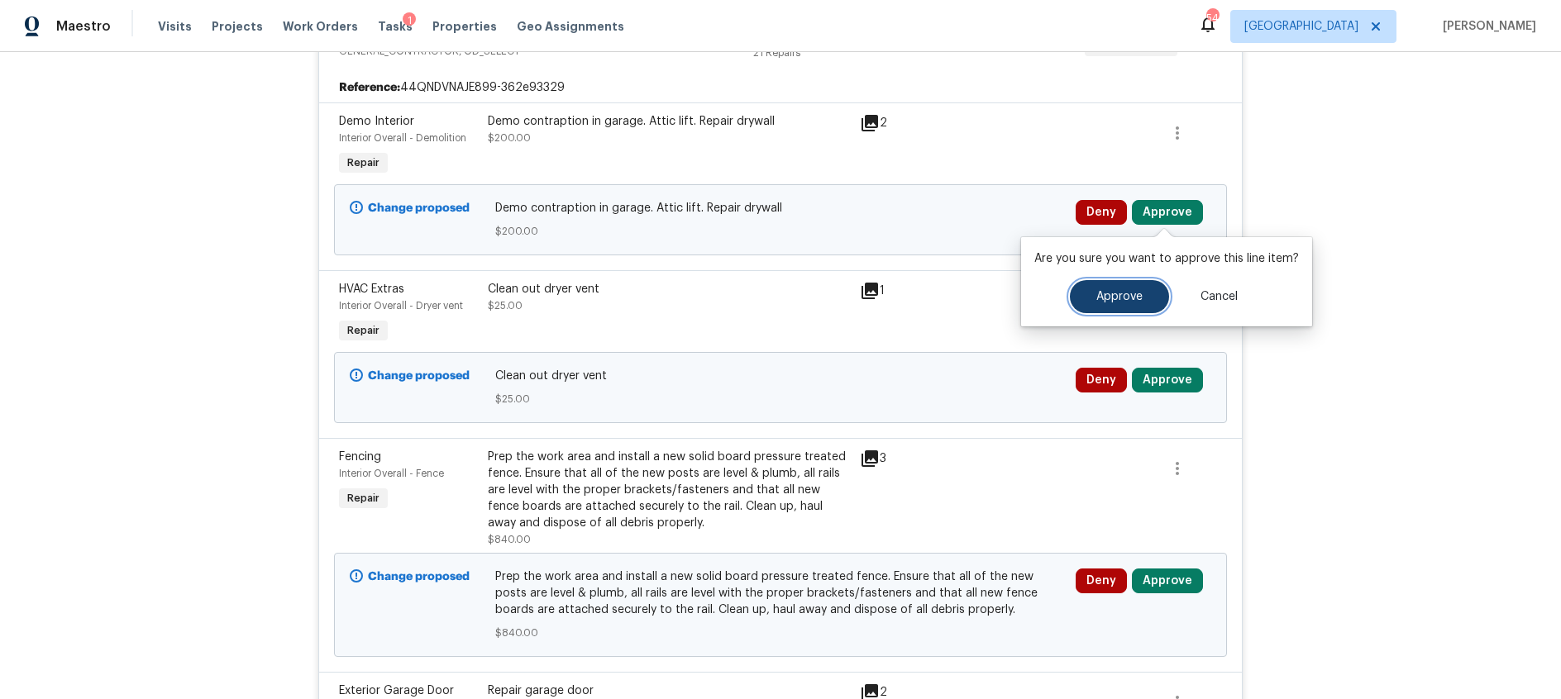
click at [1105, 294] on span "Approve" at bounding box center [1119, 297] width 46 height 12
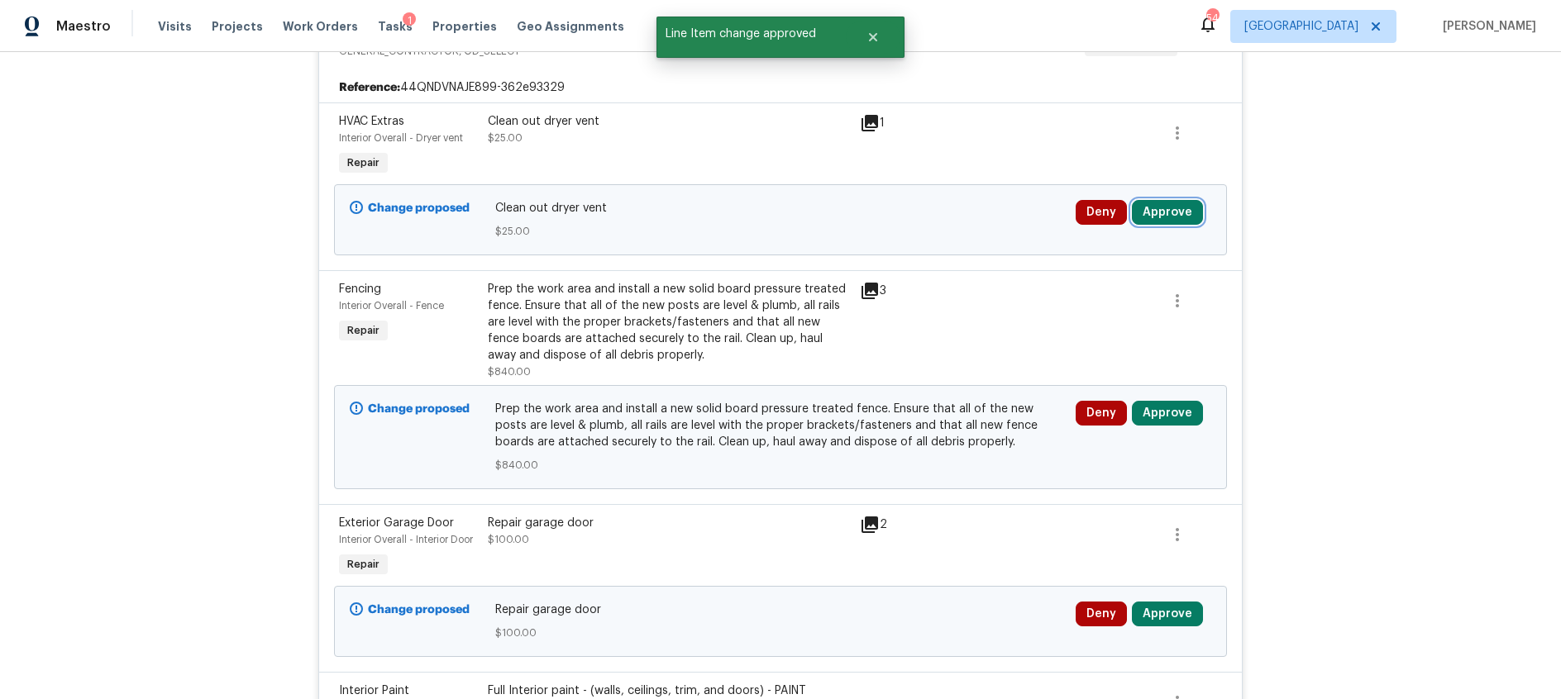
click at [1166, 211] on button "Approve" at bounding box center [1167, 212] width 71 height 25
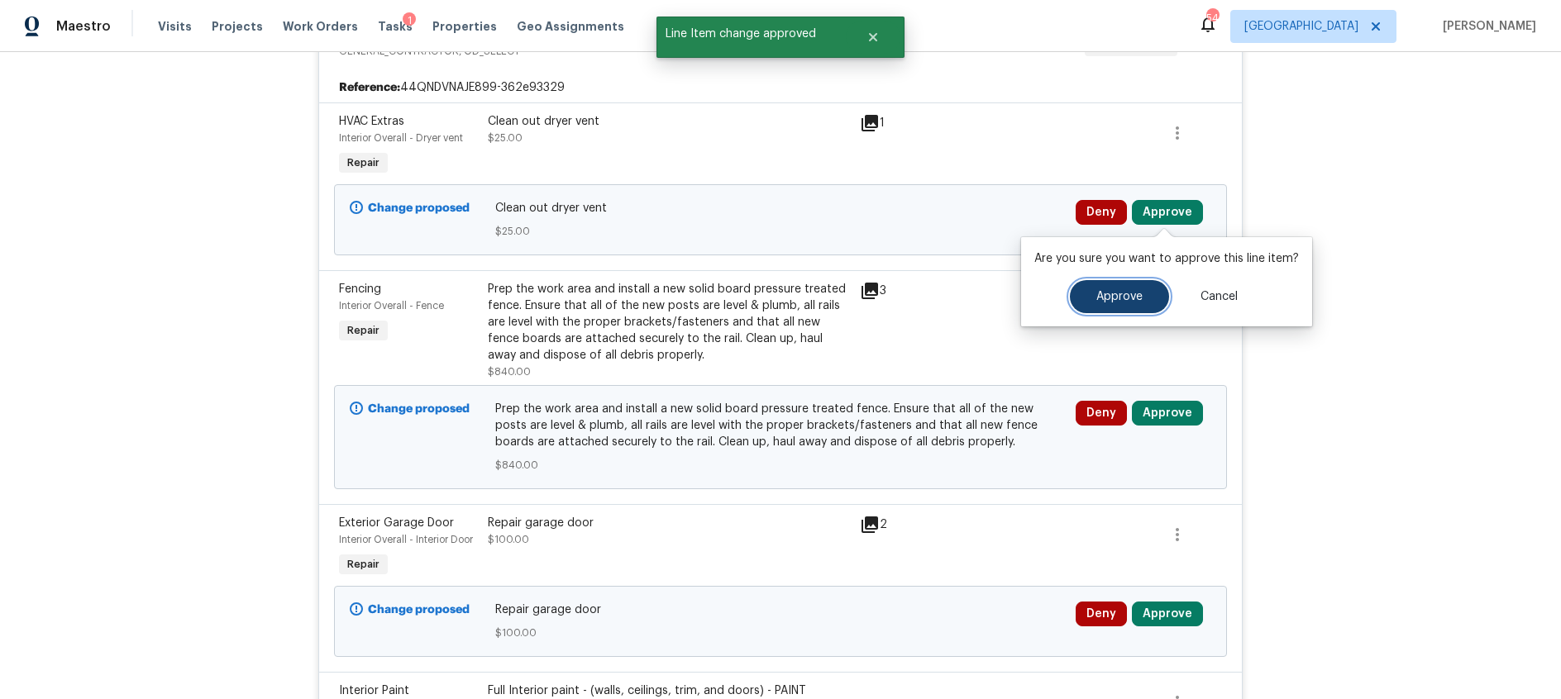
click at [1119, 311] on button "Approve" at bounding box center [1119, 296] width 99 height 33
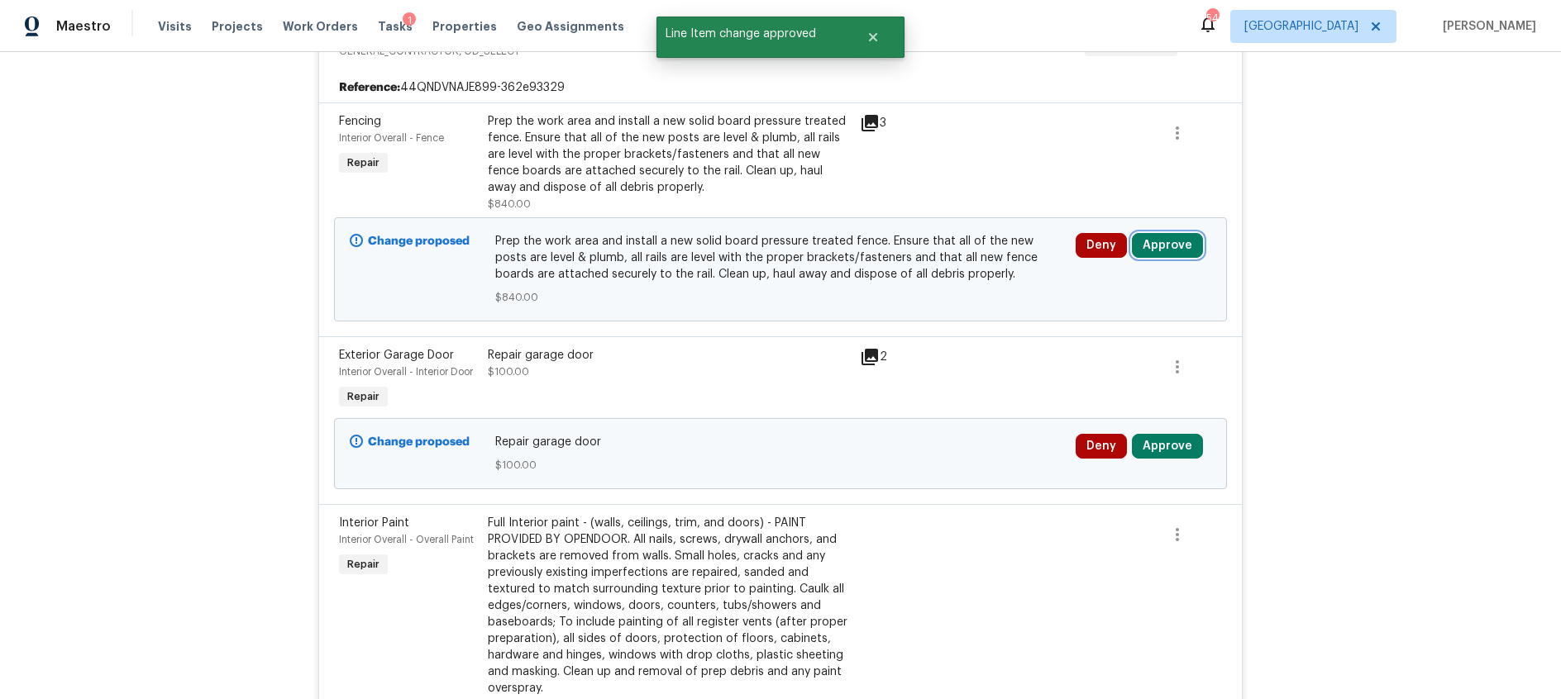
click at [1168, 250] on button "Approve" at bounding box center [1167, 245] width 71 height 25
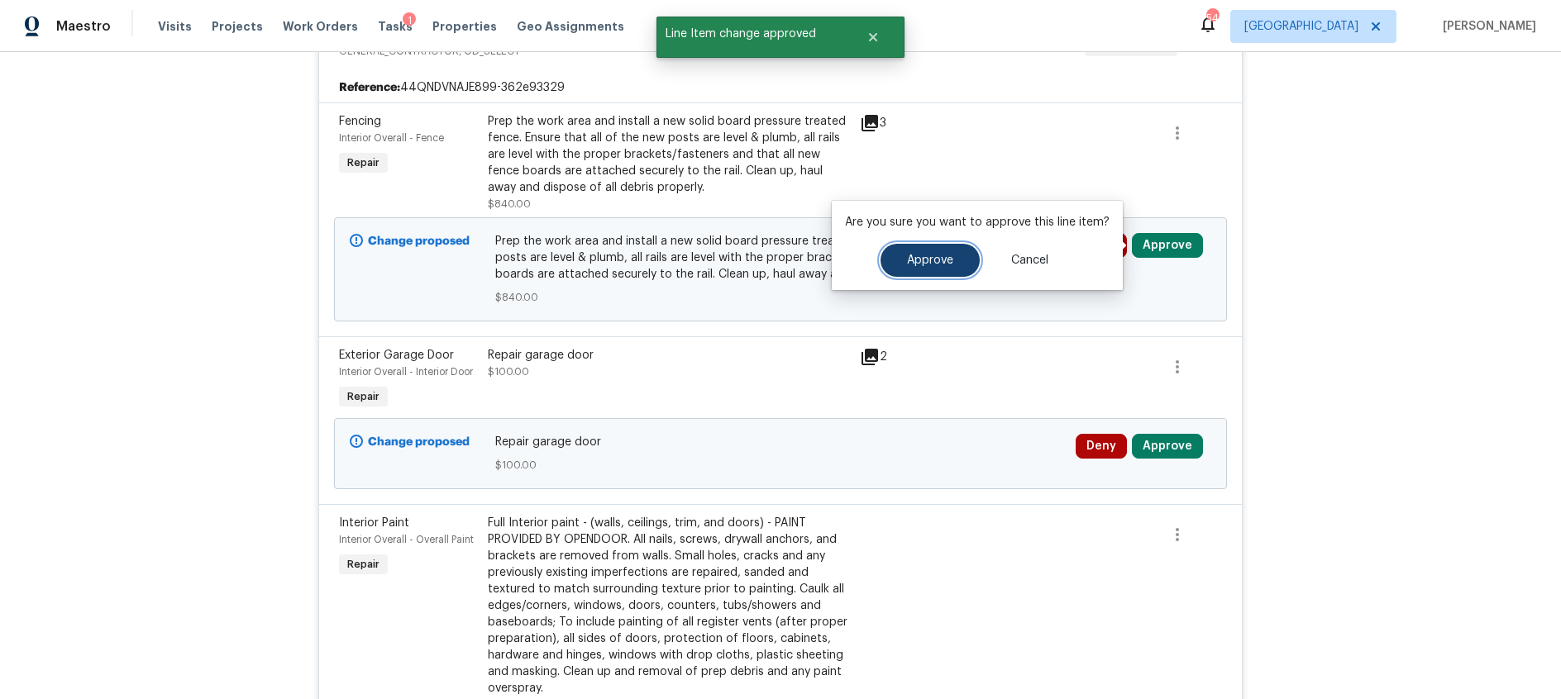
click at [952, 264] on button "Approve" at bounding box center [930, 260] width 99 height 33
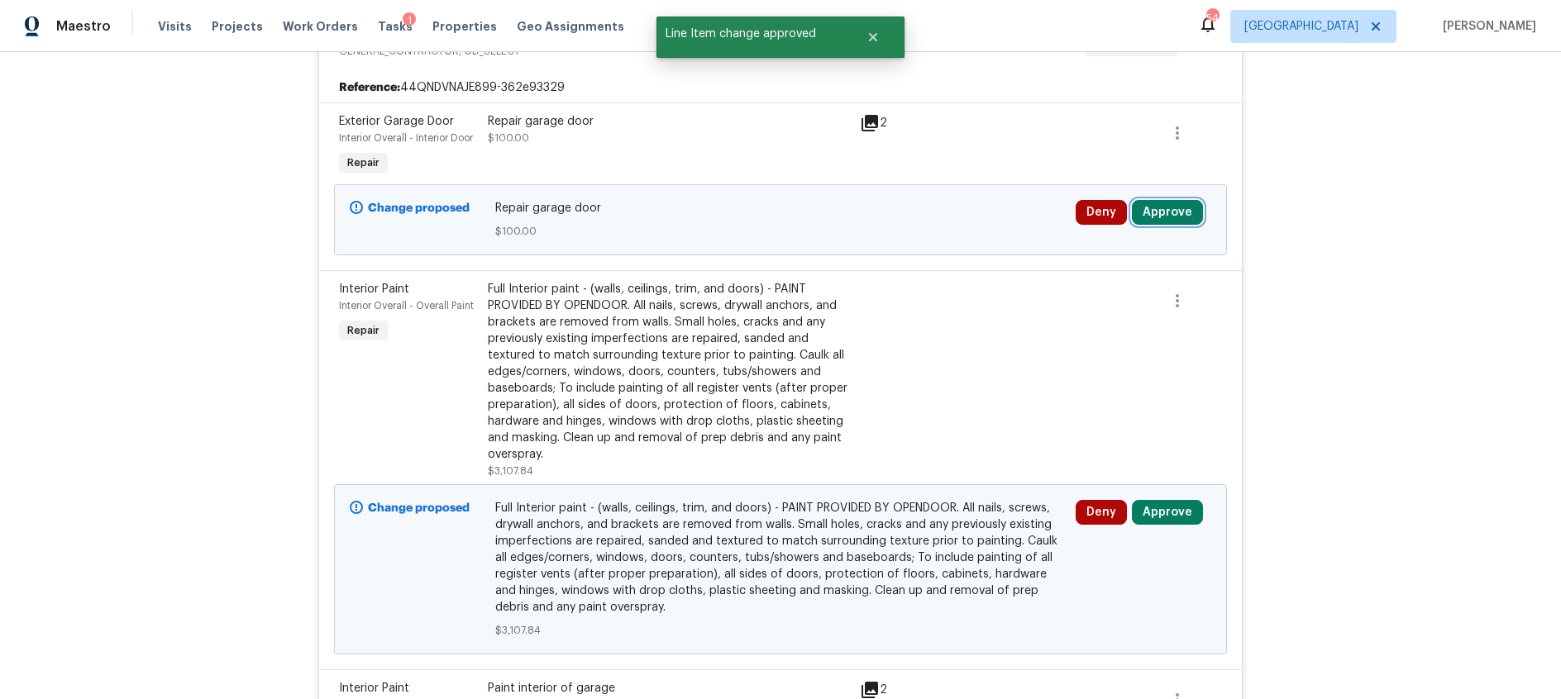
click at [1165, 208] on button "Approve" at bounding box center [1167, 212] width 71 height 25
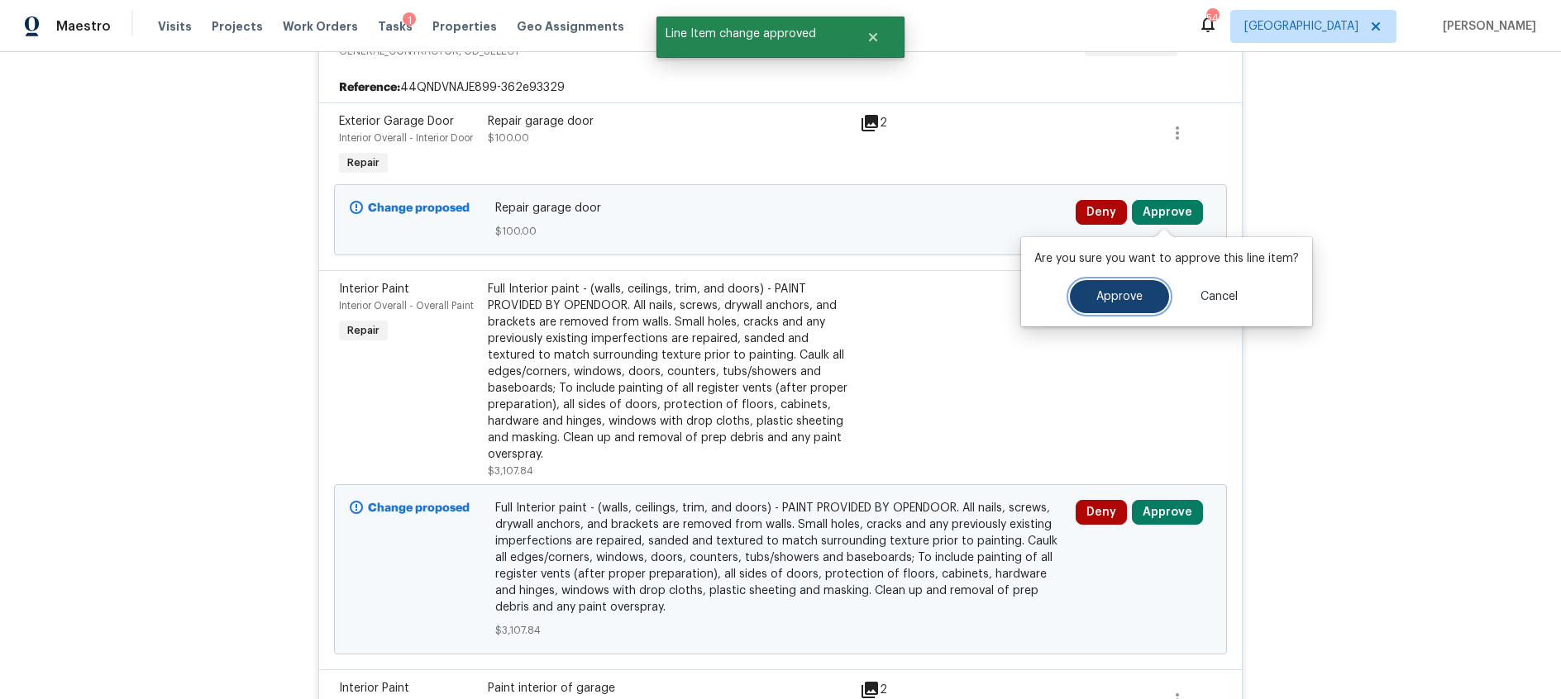
click at [1088, 297] on button "Approve" at bounding box center [1119, 296] width 99 height 33
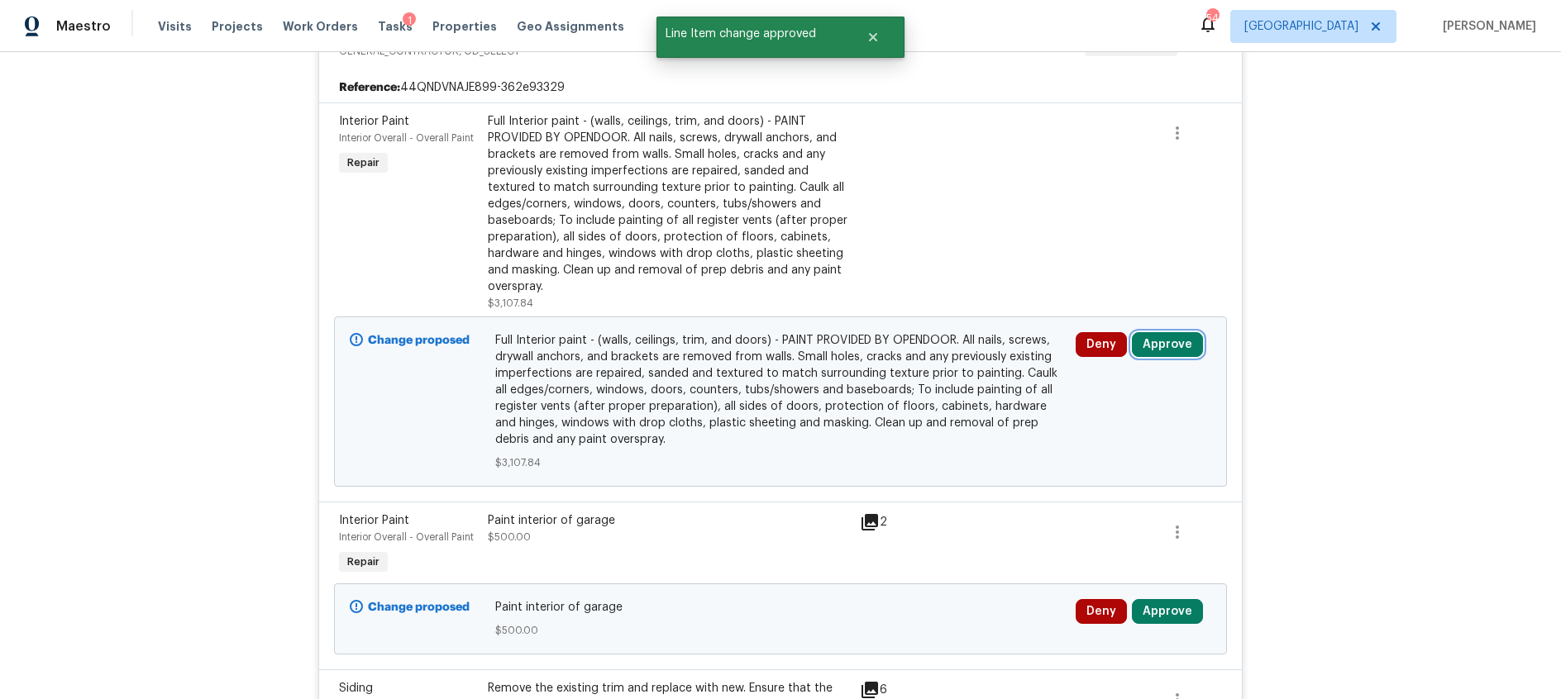
click at [1163, 349] on button "Approve" at bounding box center [1167, 344] width 71 height 25
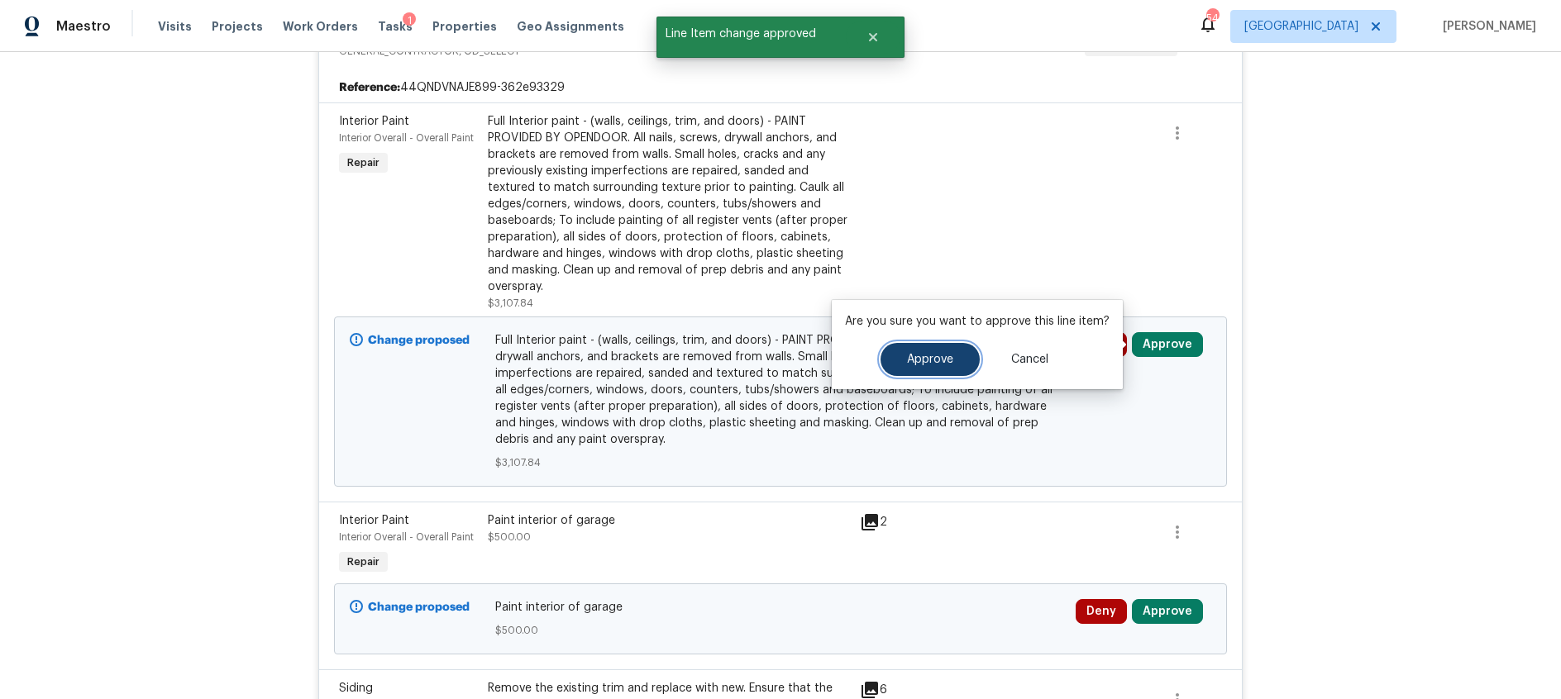
click at [966, 356] on button "Approve" at bounding box center [930, 359] width 99 height 33
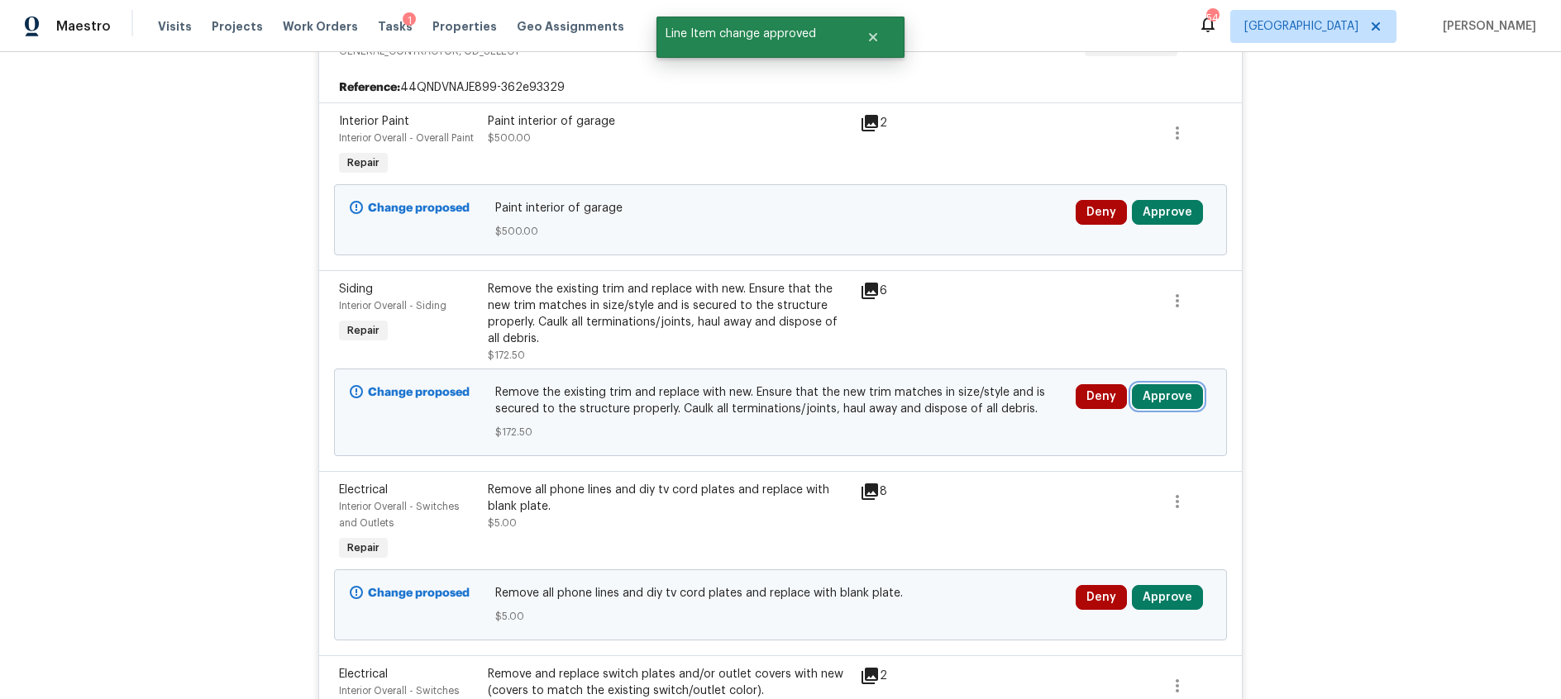
click at [1162, 399] on button "Approve" at bounding box center [1167, 396] width 71 height 25
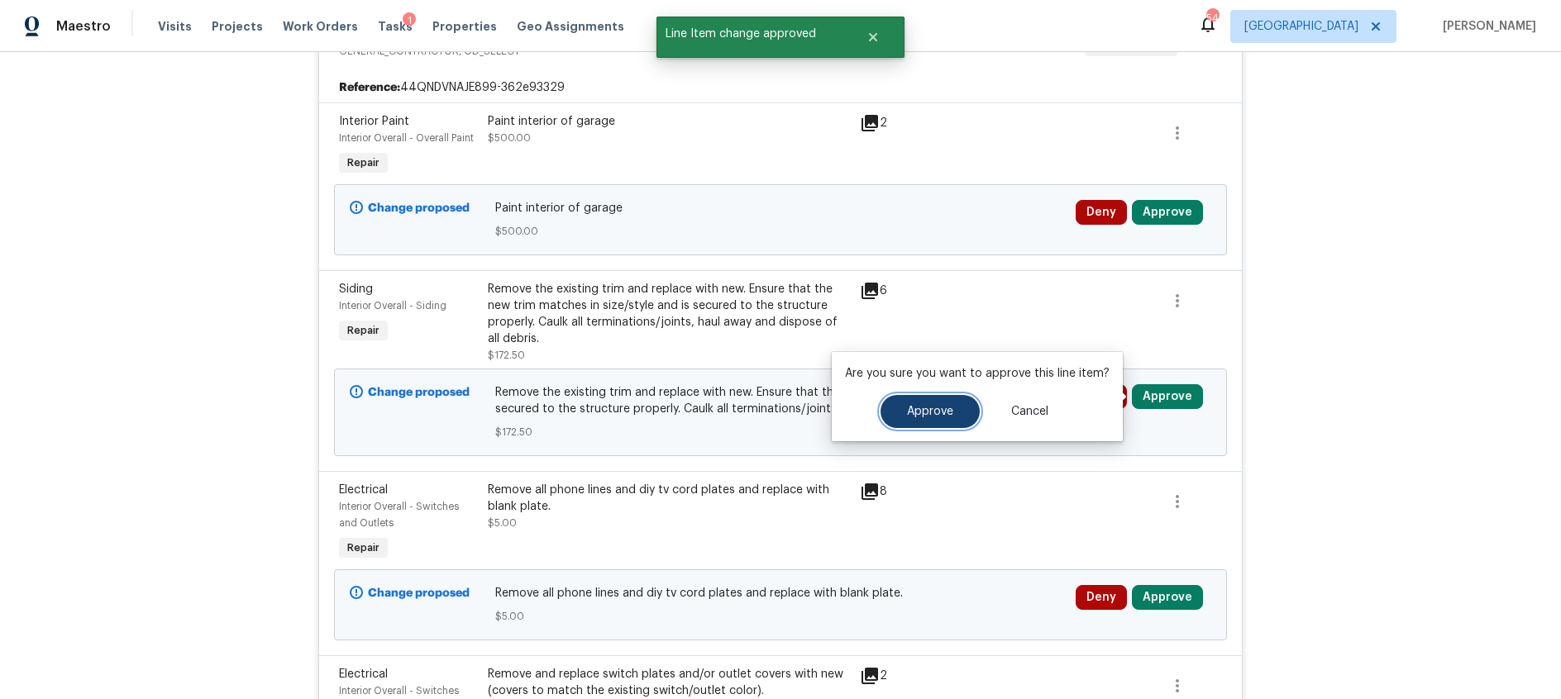
click at [893, 416] on button "Approve" at bounding box center [930, 411] width 99 height 33
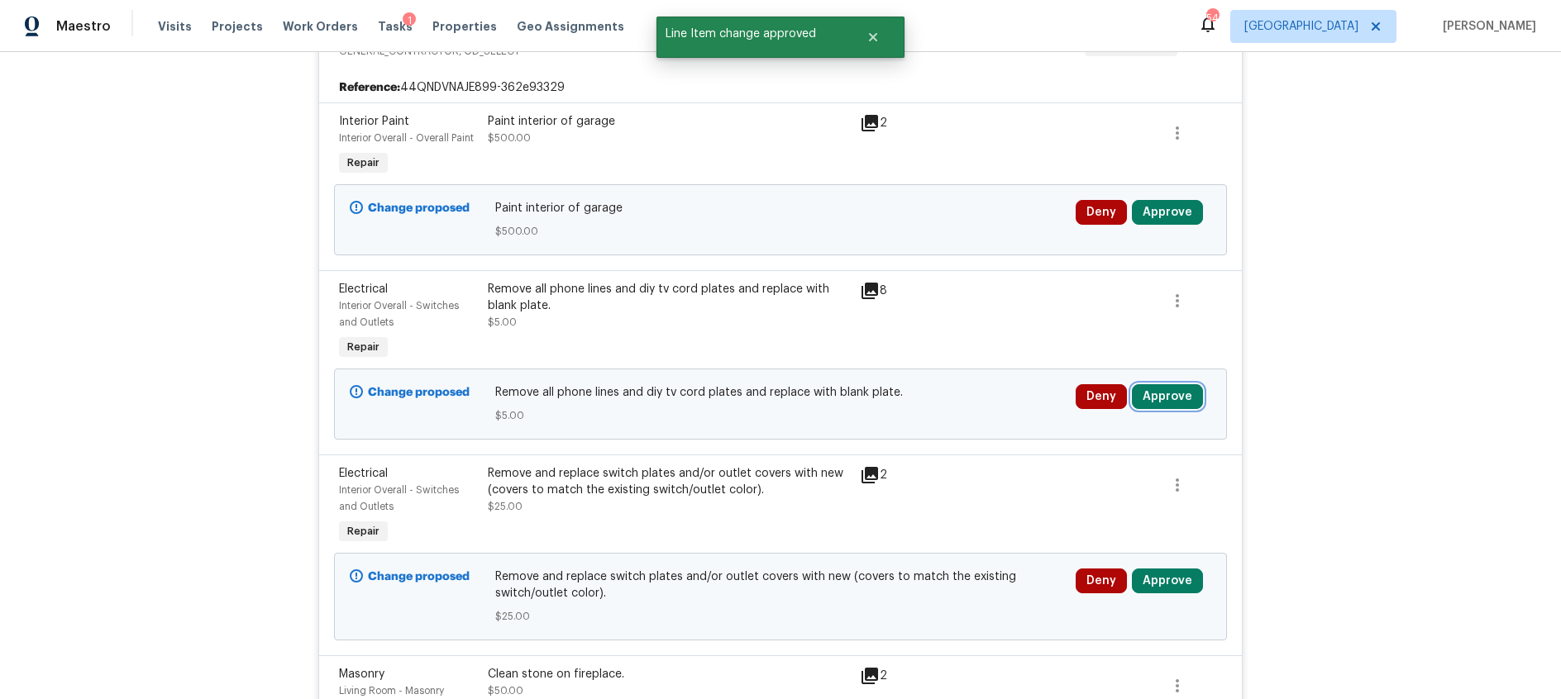
click at [1172, 399] on button "Approve" at bounding box center [1167, 396] width 71 height 25
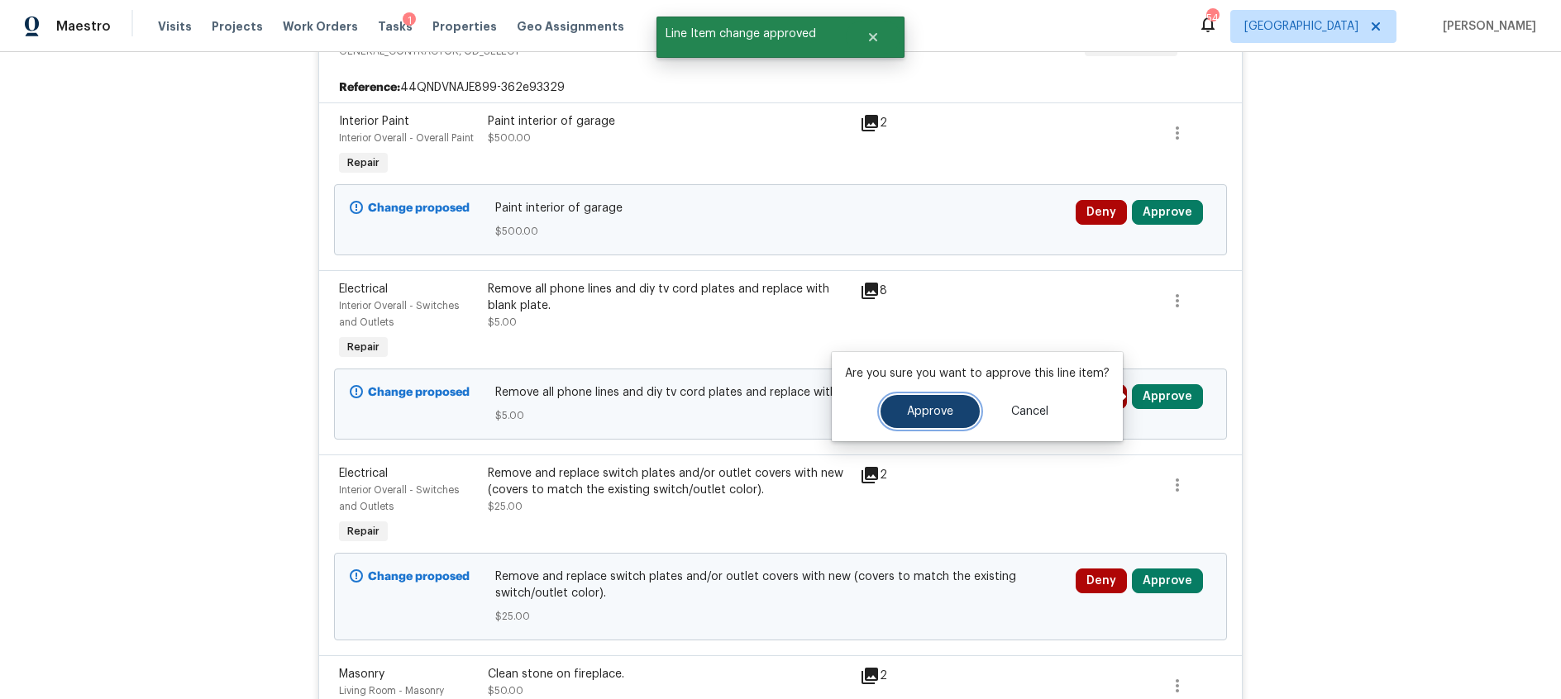
click at [943, 409] on span "Approve" at bounding box center [930, 412] width 46 height 12
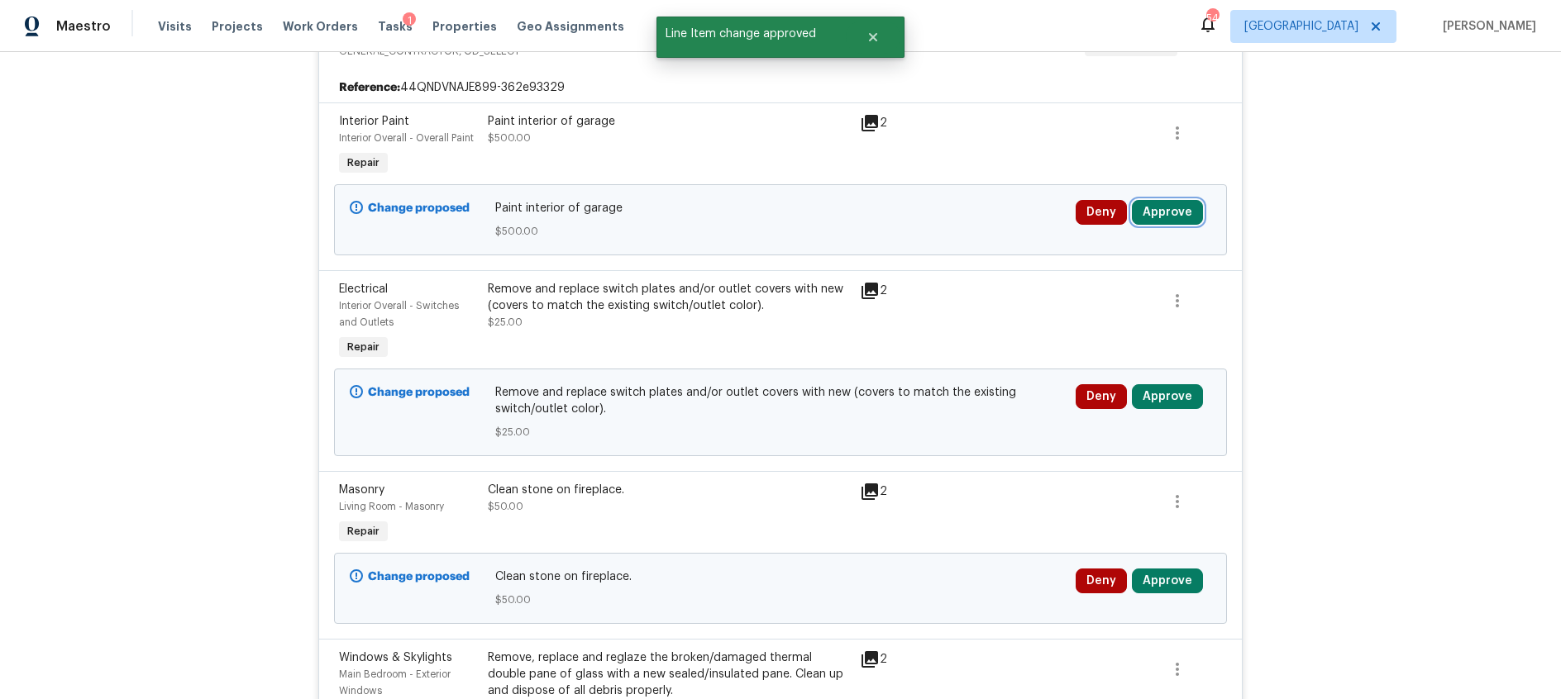
click at [1160, 212] on button "Approve" at bounding box center [1167, 212] width 71 height 25
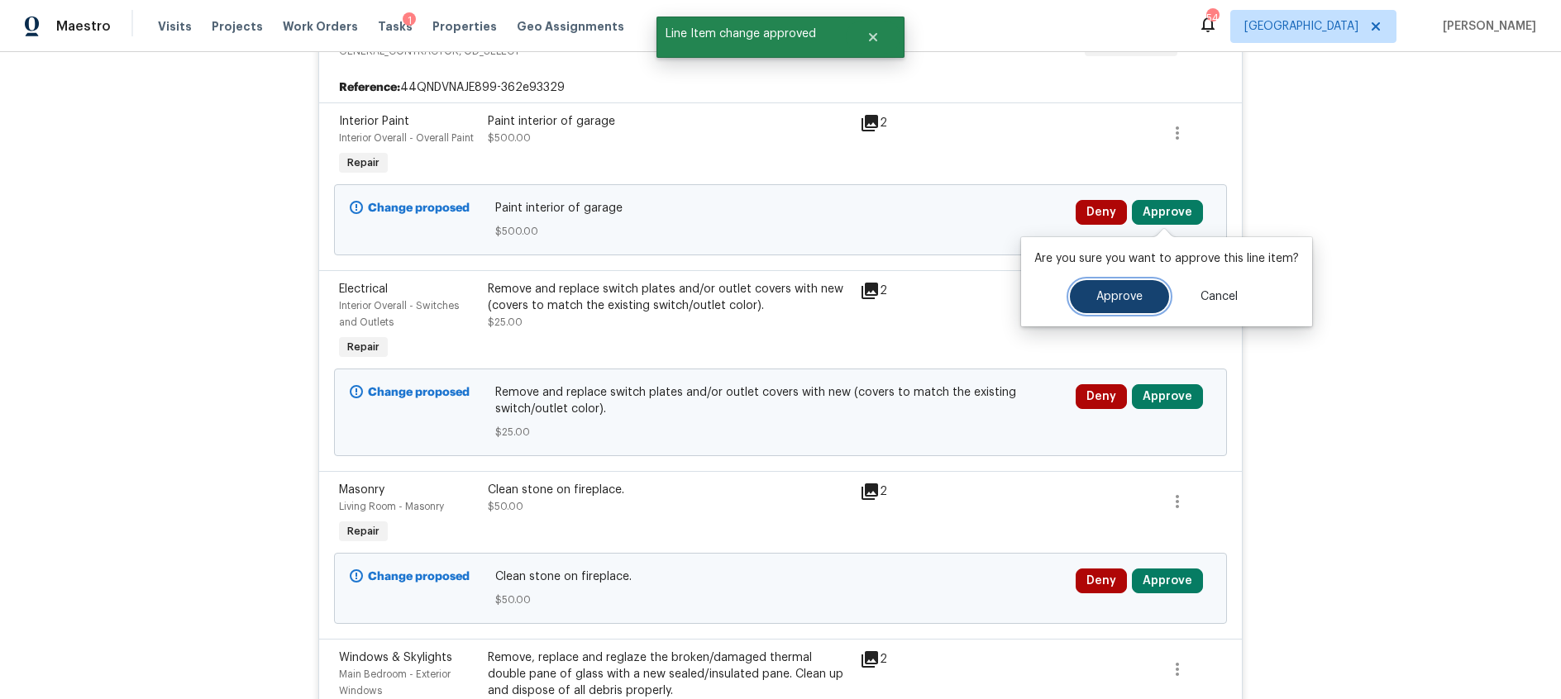
click at [1096, 295] on span "Approve" at bounding box center [1119, 297] width 46 height 12
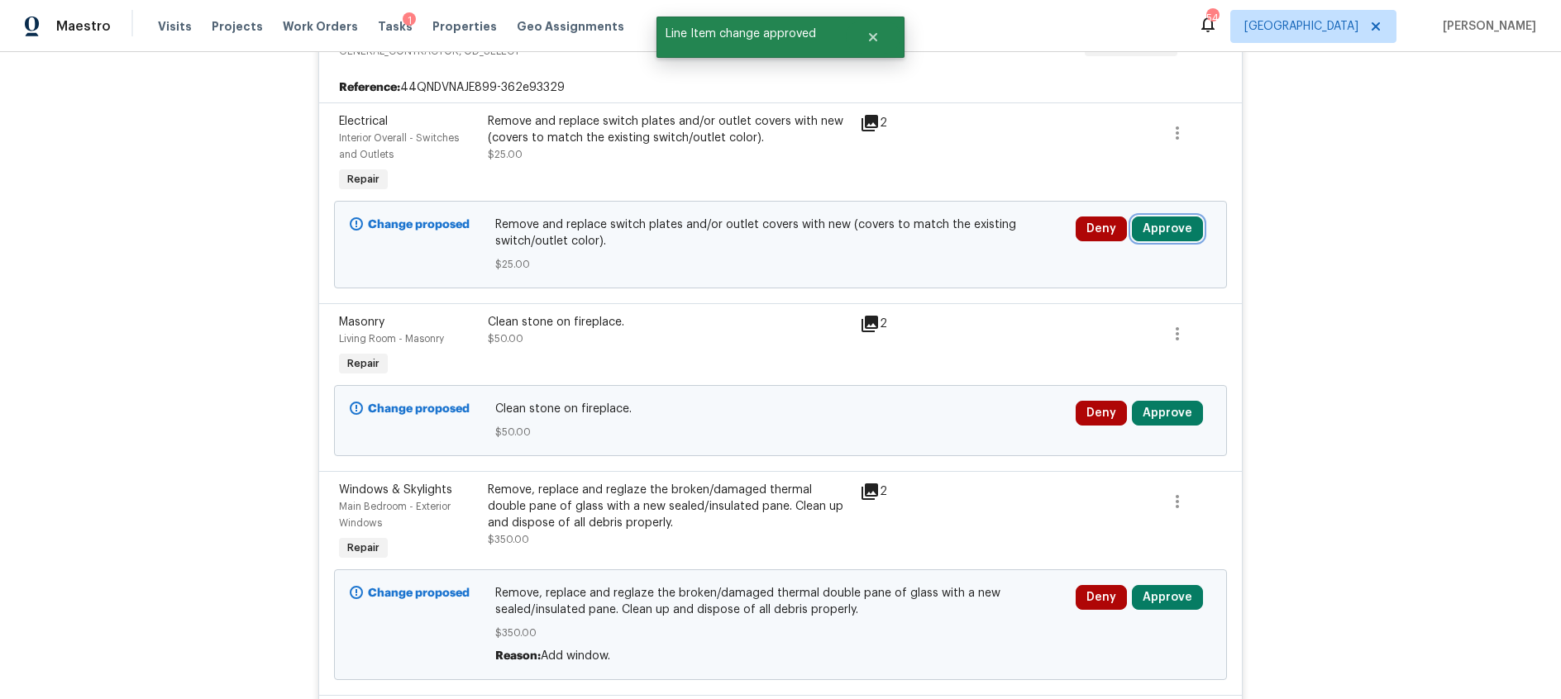
click at [1181, 228] on button "Approve" at bounding box center [1167, 229] width 71 height 25
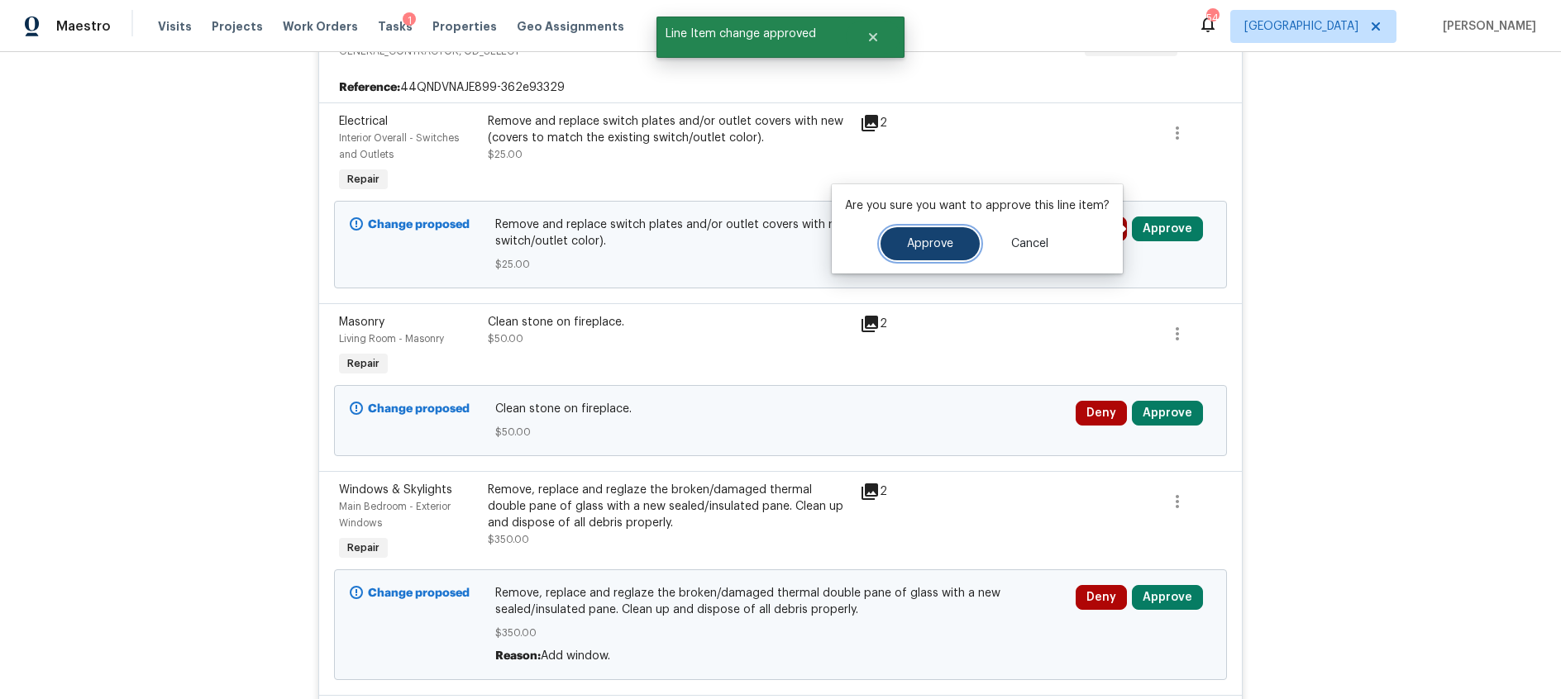
click at [963, 240] on button "Approve" at bounding box center [930, 243] width 99 height 33
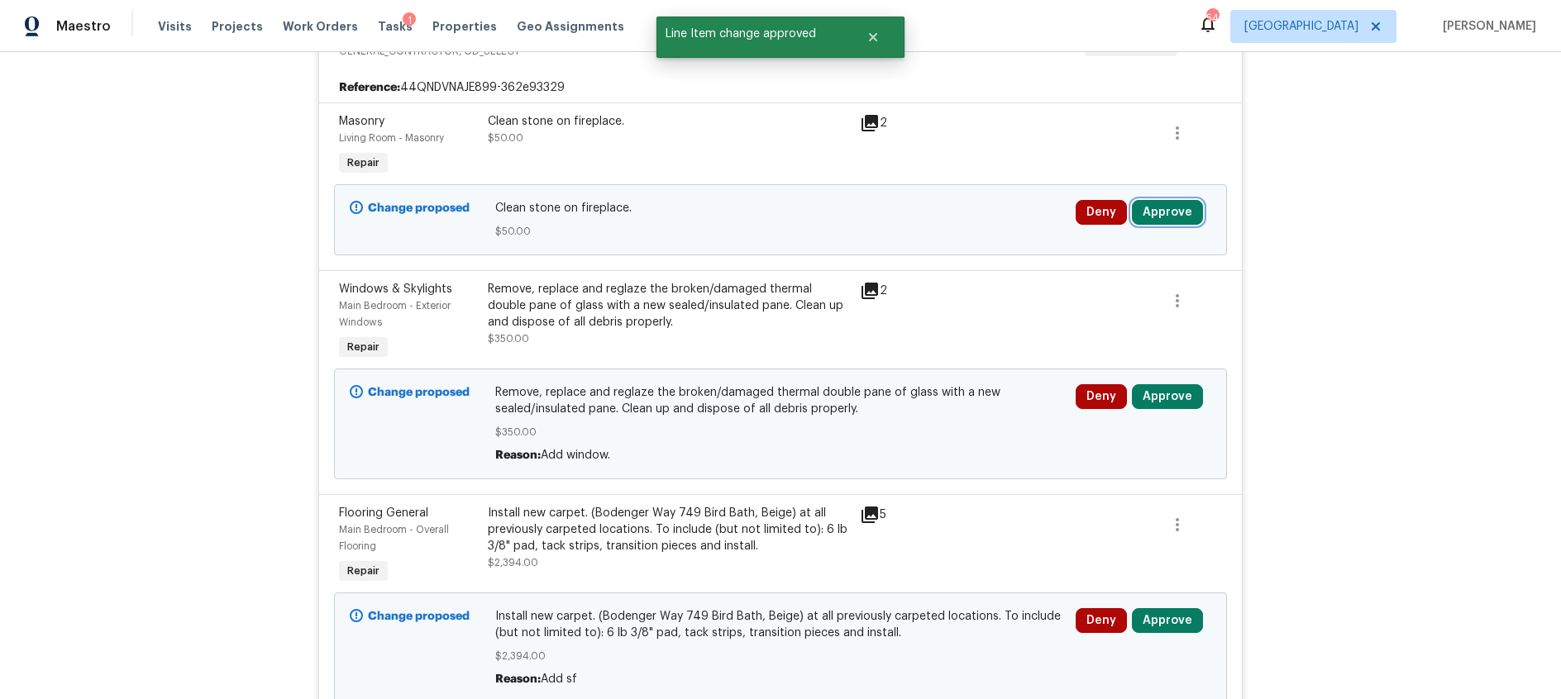
click at [1168, 208] on button "Approve" at bounding box center [1167, 212] width 71 height 25
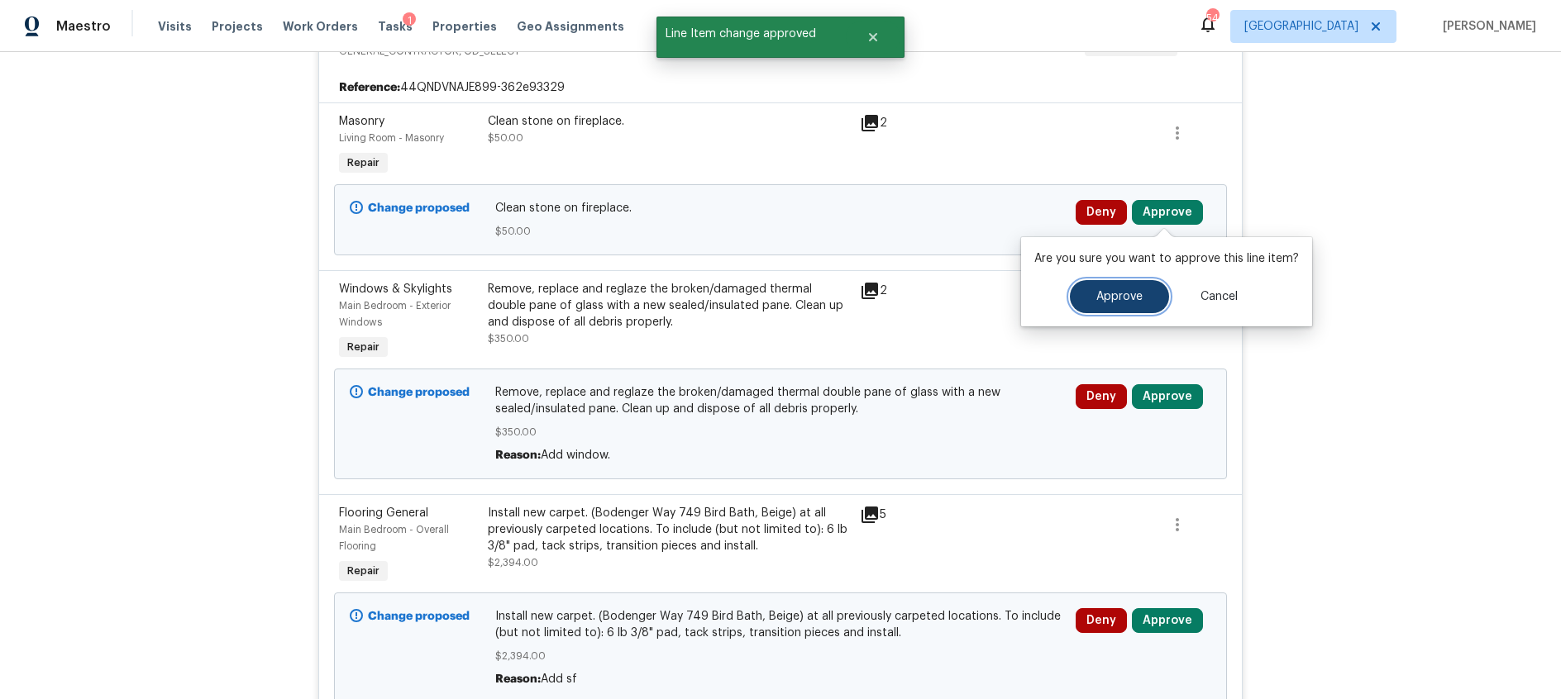
click at [1086, 294] on button "Approve" at bounding box center [1119, 296] width 99 height 33
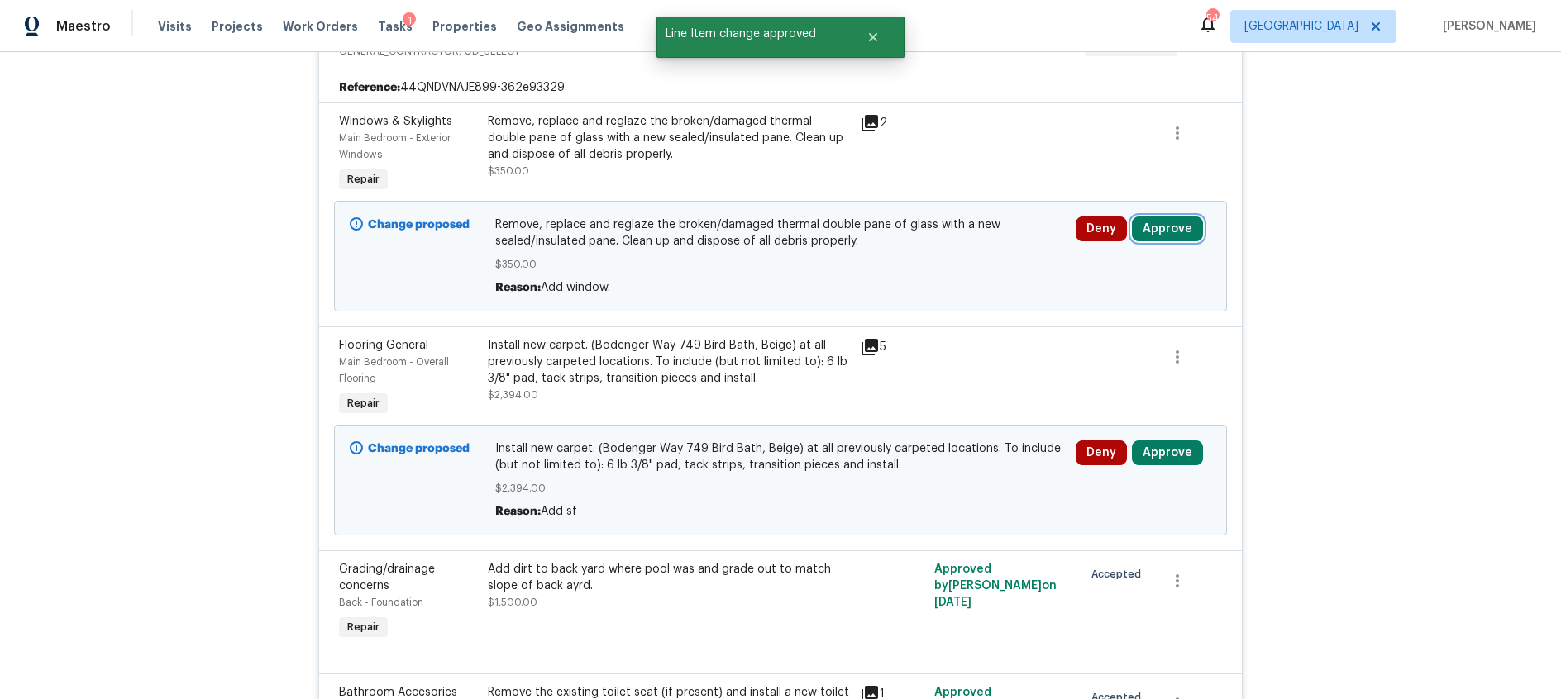
click at [1157, 228] on button "Approve" at bounding box center [1167, 229] width 71 height 25
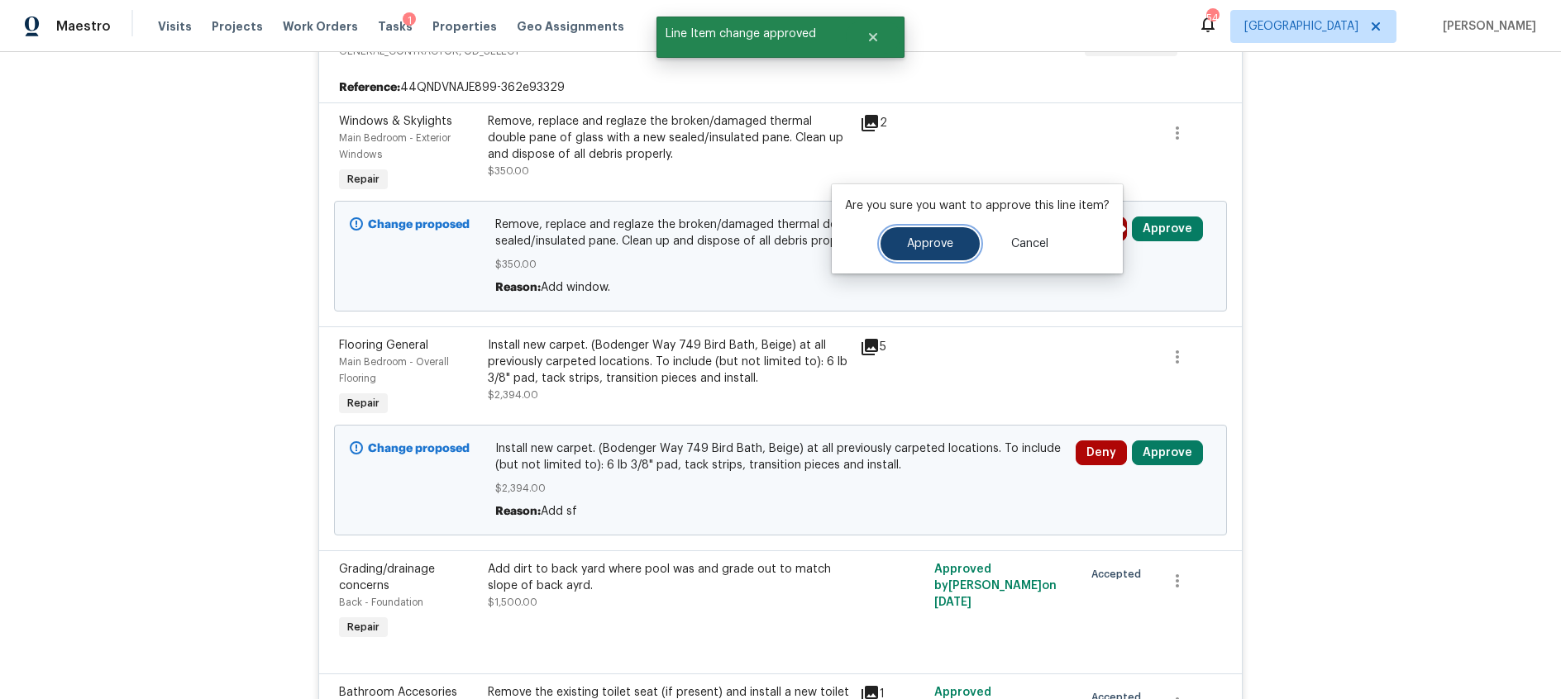
click at [913, 253] on button "Approve" at bounding box center [930, 243] width 99 height 33
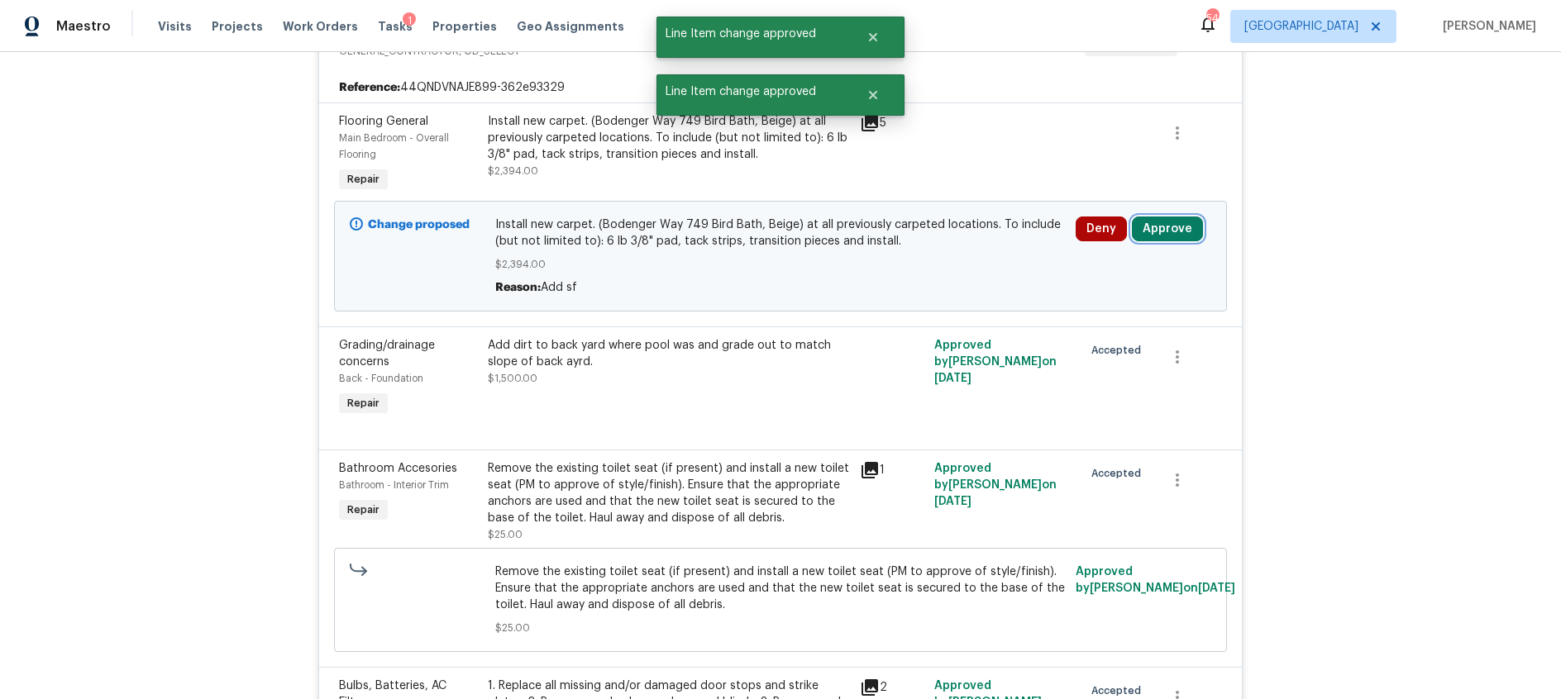
click at [1163, 236] on button "Approve" at bounding box center [1167, 229] width 71 height 25
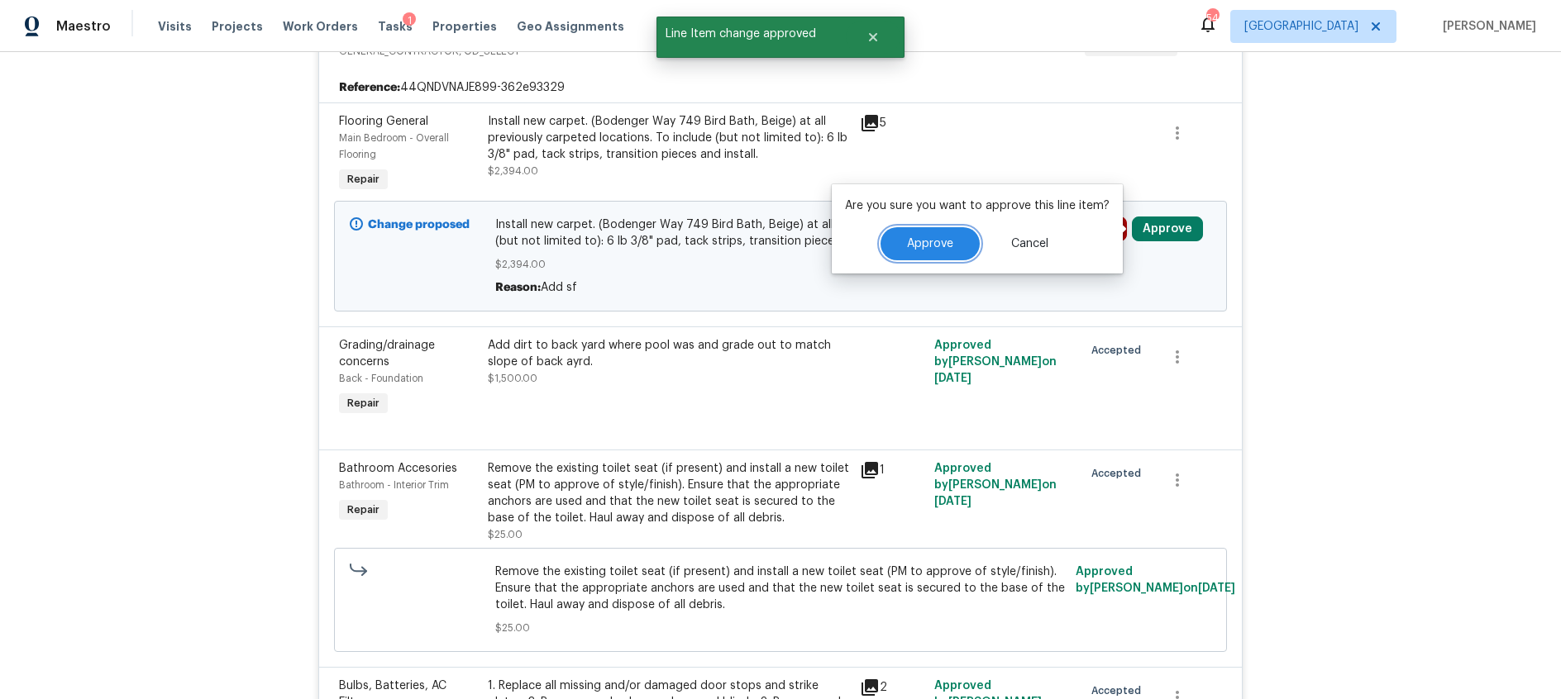
click at [923, 245] on span "Approve" at bounding box center [930, 244] width 46 height 12
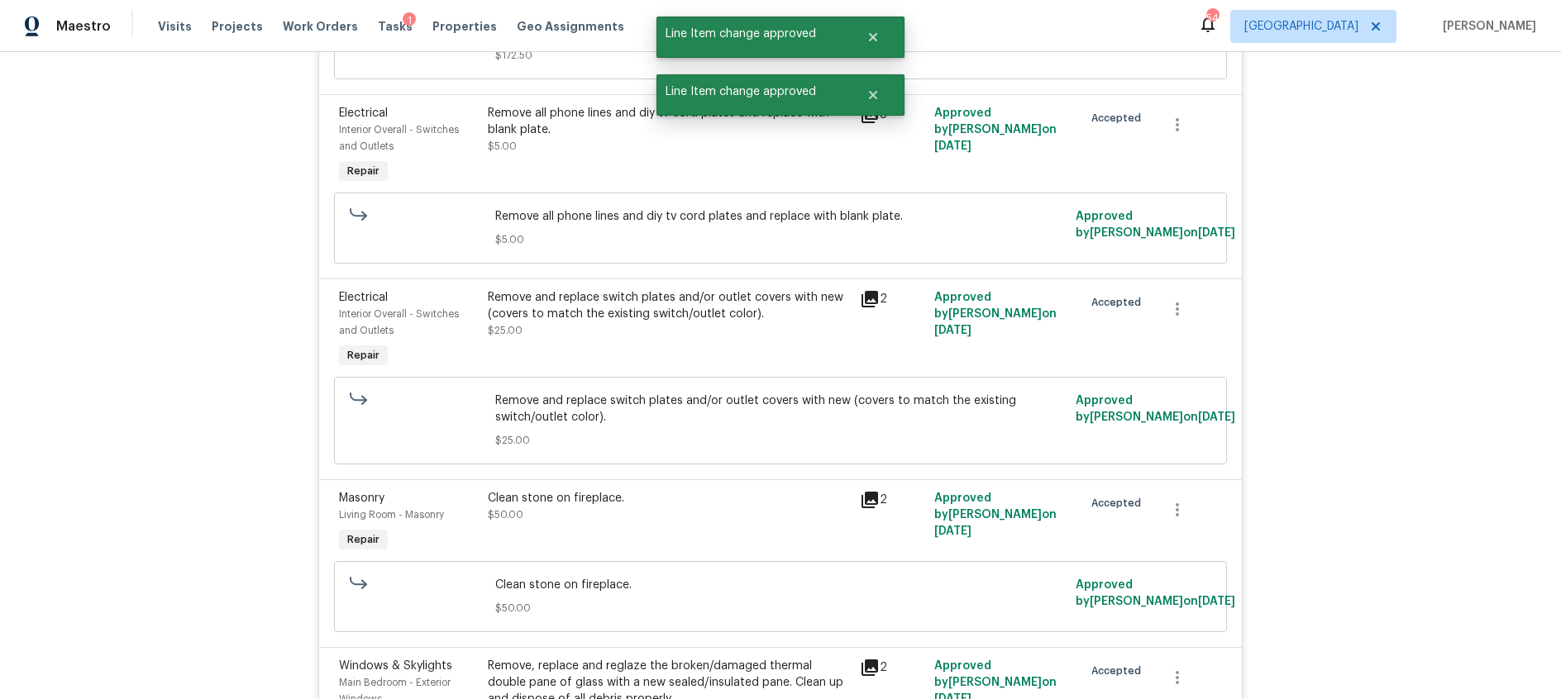
scroll to position [4775, 0]
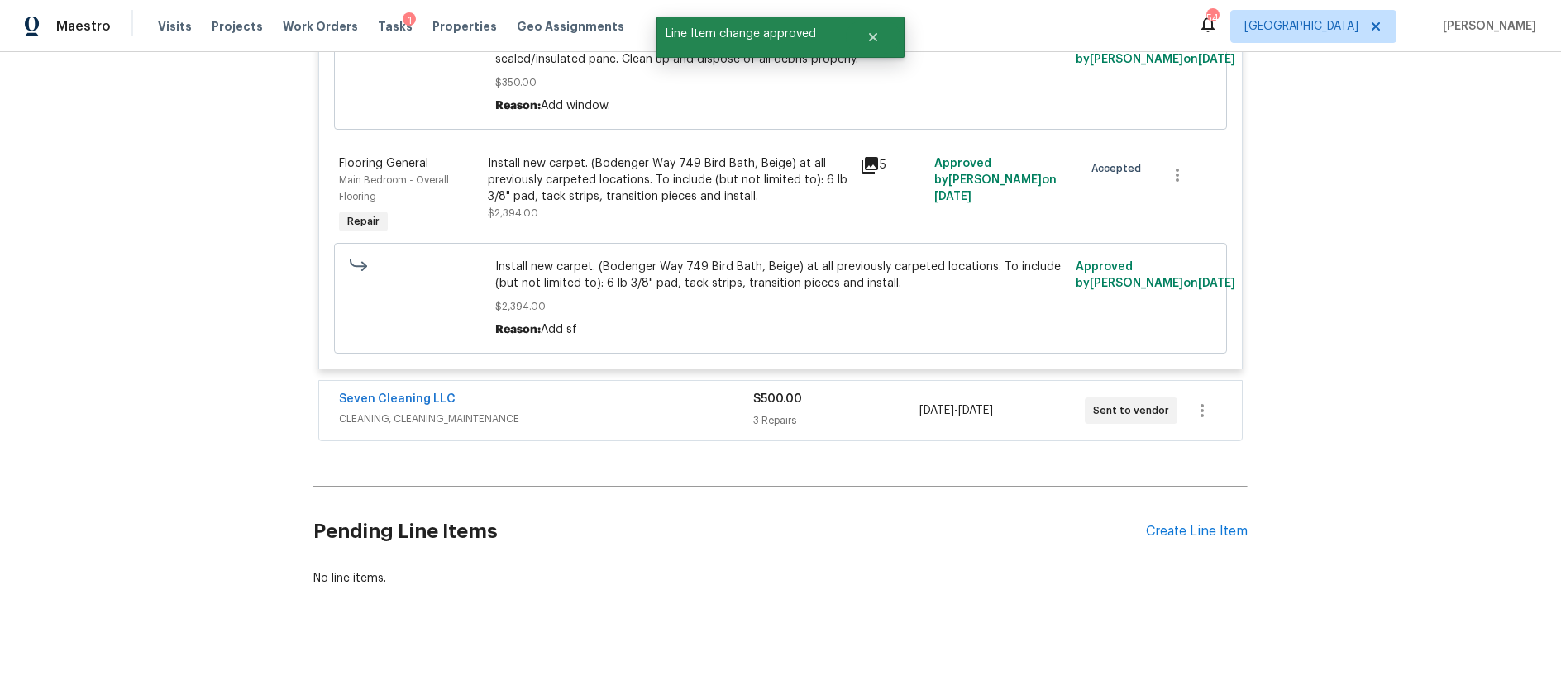
click at [690, 397] on div "Seven Cleaning LLC" at bounding box center [546, 401] width 414 height 20
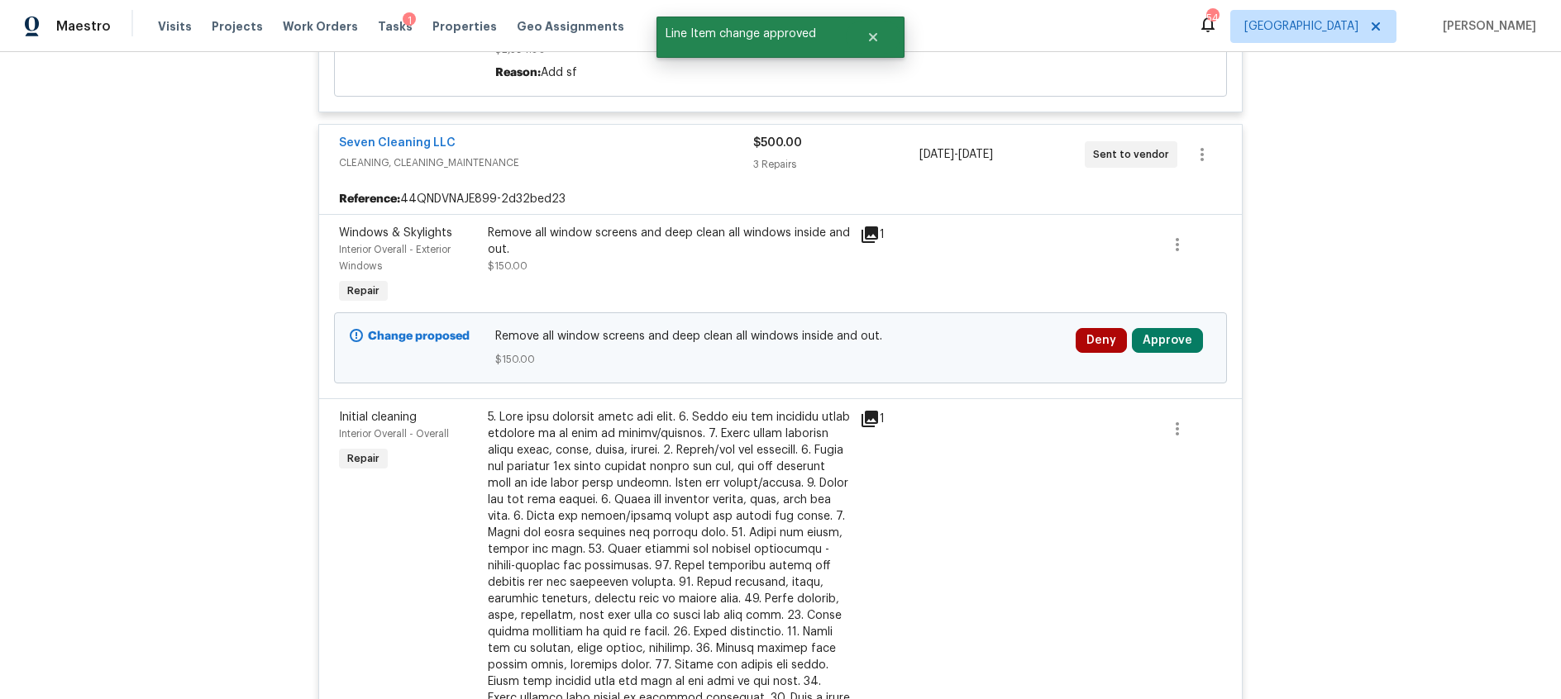
scroll to position [5031, 0]
click at [1155, 341] on button "Approve" at bounding box center [1167, 339] width 71 height 25
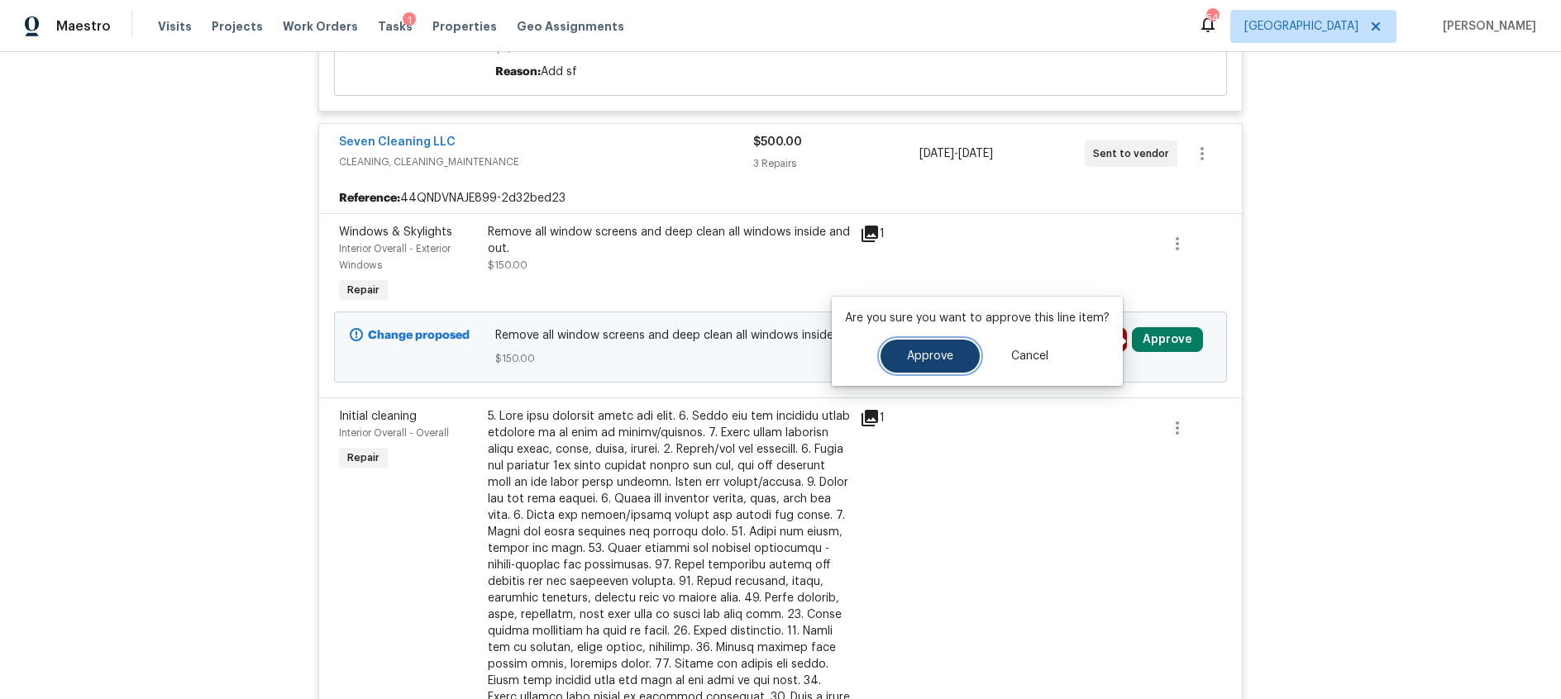
click at [930, 360] on span "Approve" at bounding box center [930, 357] width 46 height 12
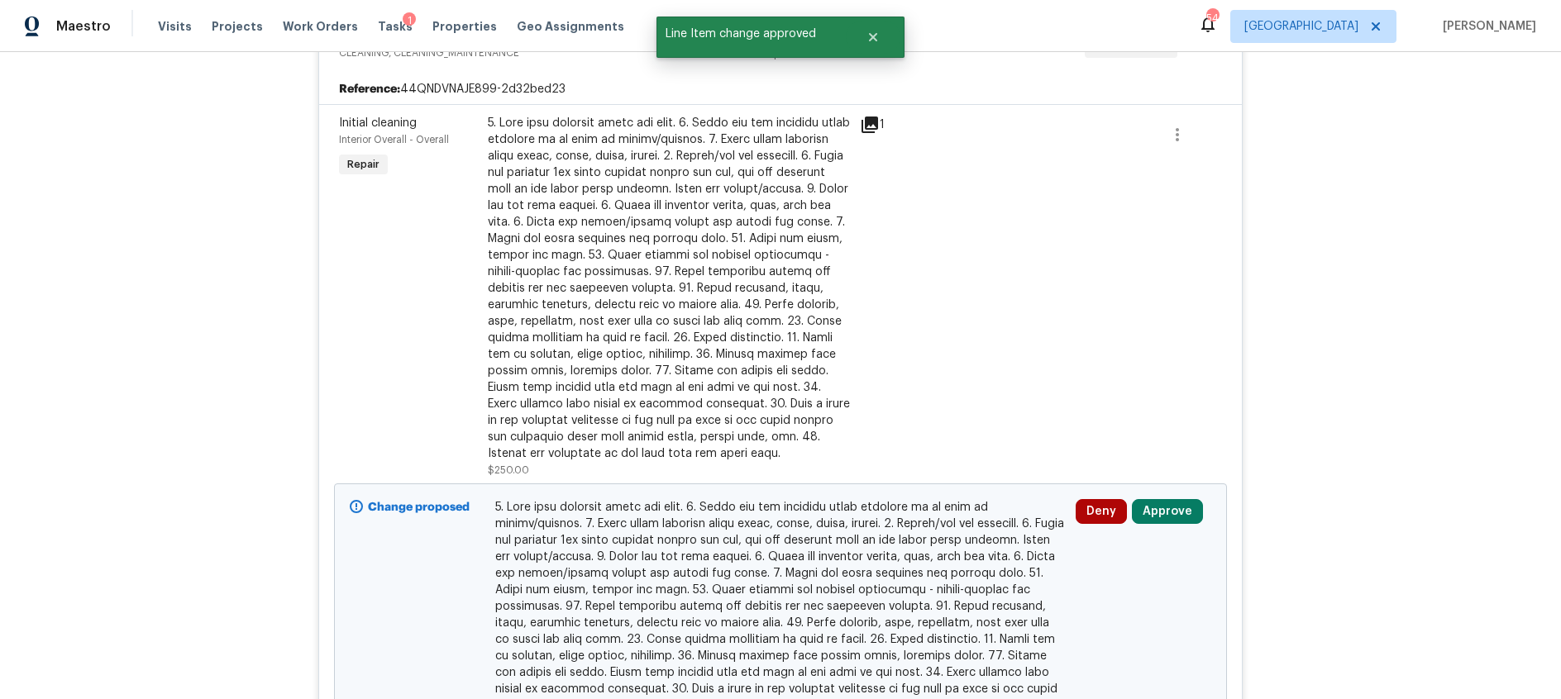
scroll to position [5260, 0]
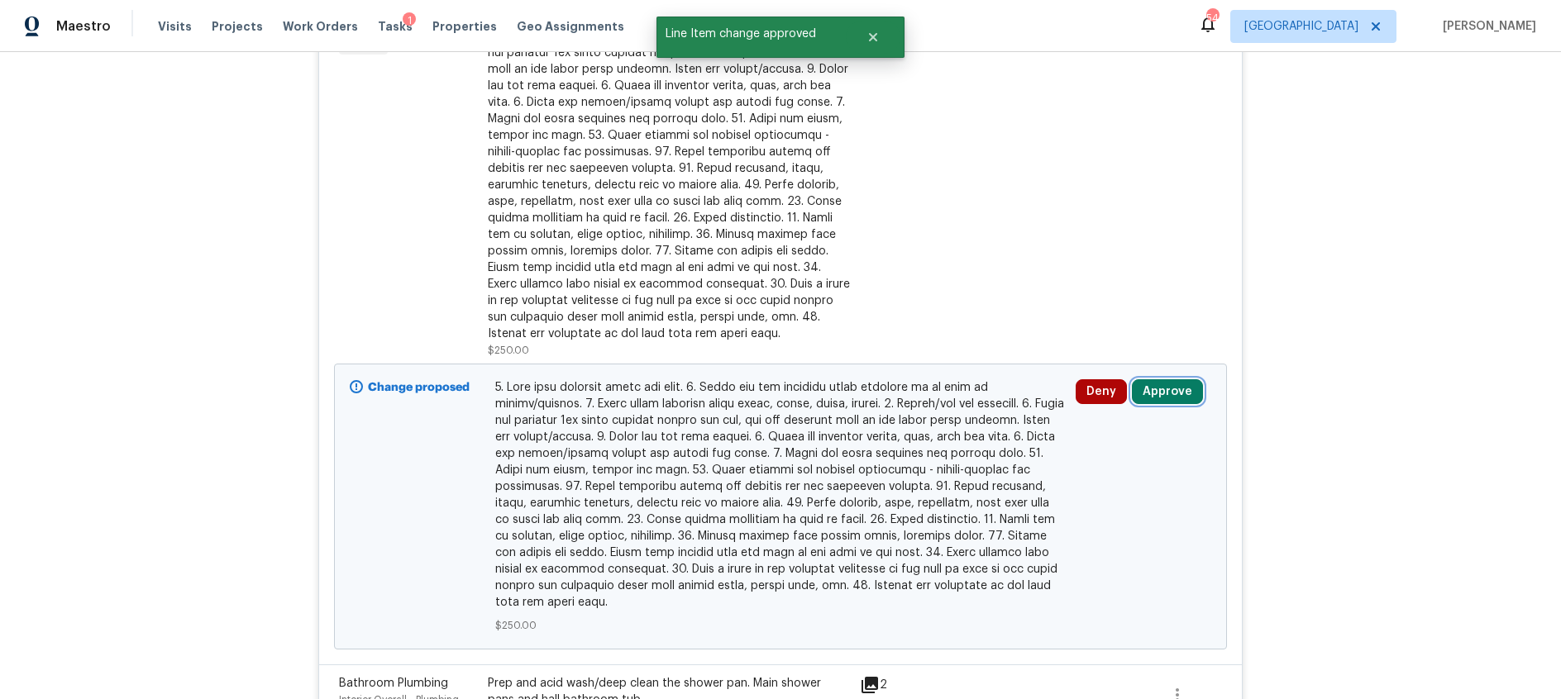
drag, startPoint x: 1163, startPoint y: 395, endPoint x: 1126, endPoint y: 393, distance: 37.3
click at [1163, 395] on button "Approve" at bounding box center [1167, 391] width 71 height 25
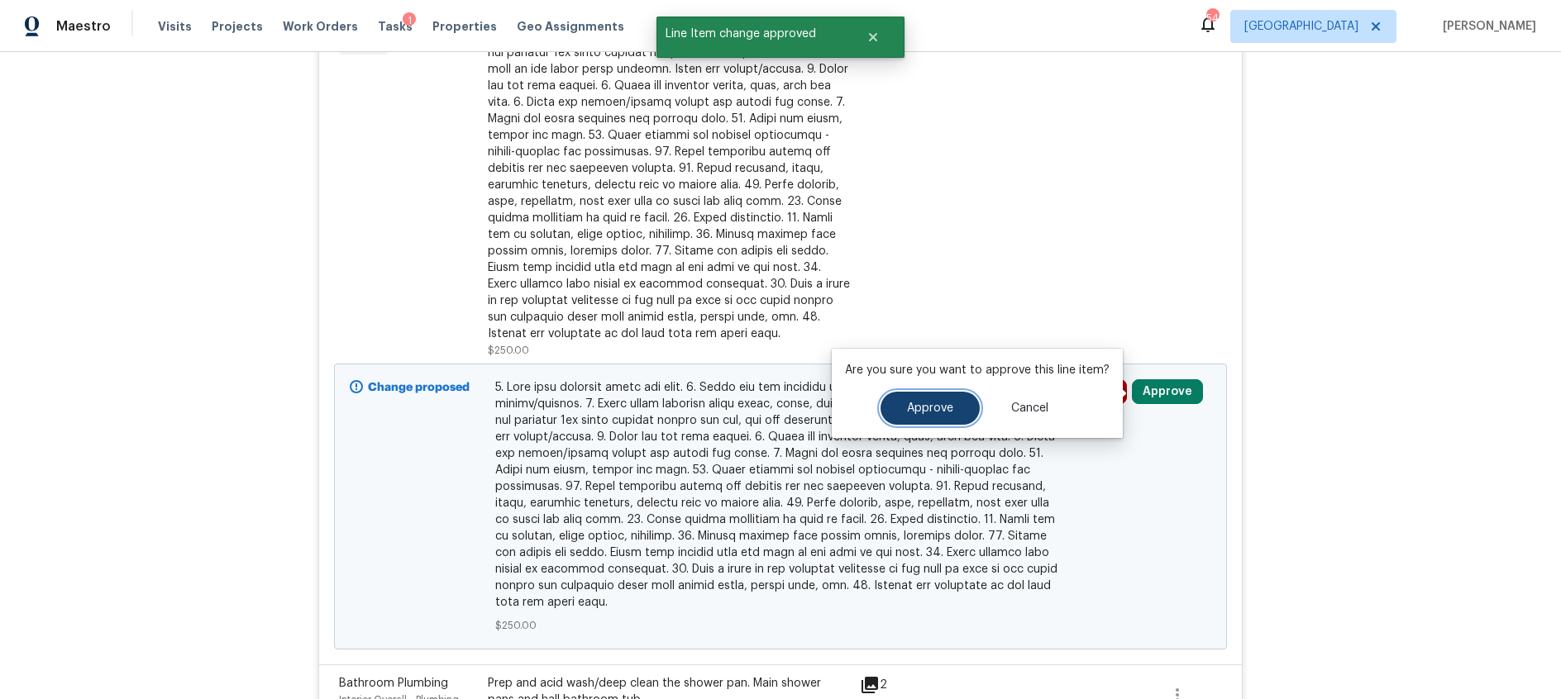
click at [926, 401] on button "Approve" at bounding box center [930, 408] width 99 height 33
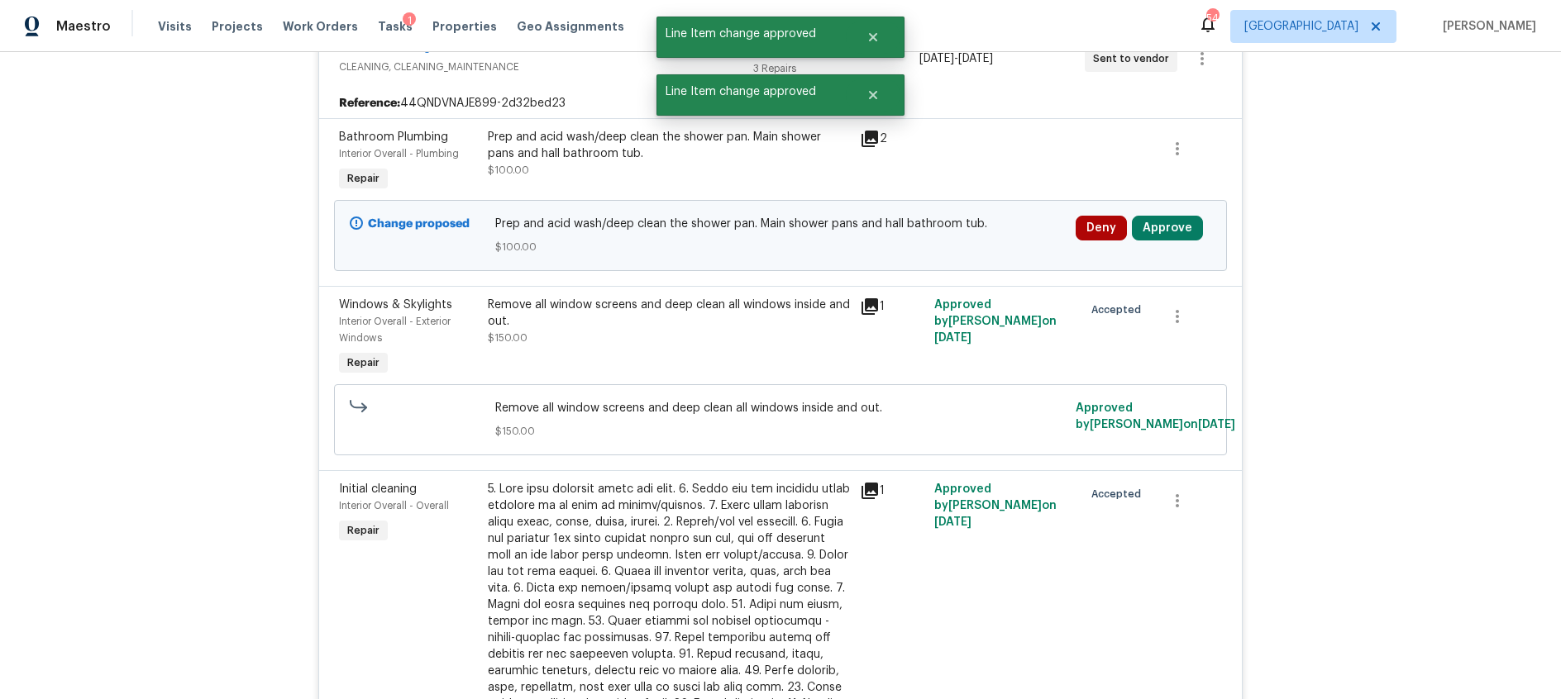
scroll to position [5082, 0]
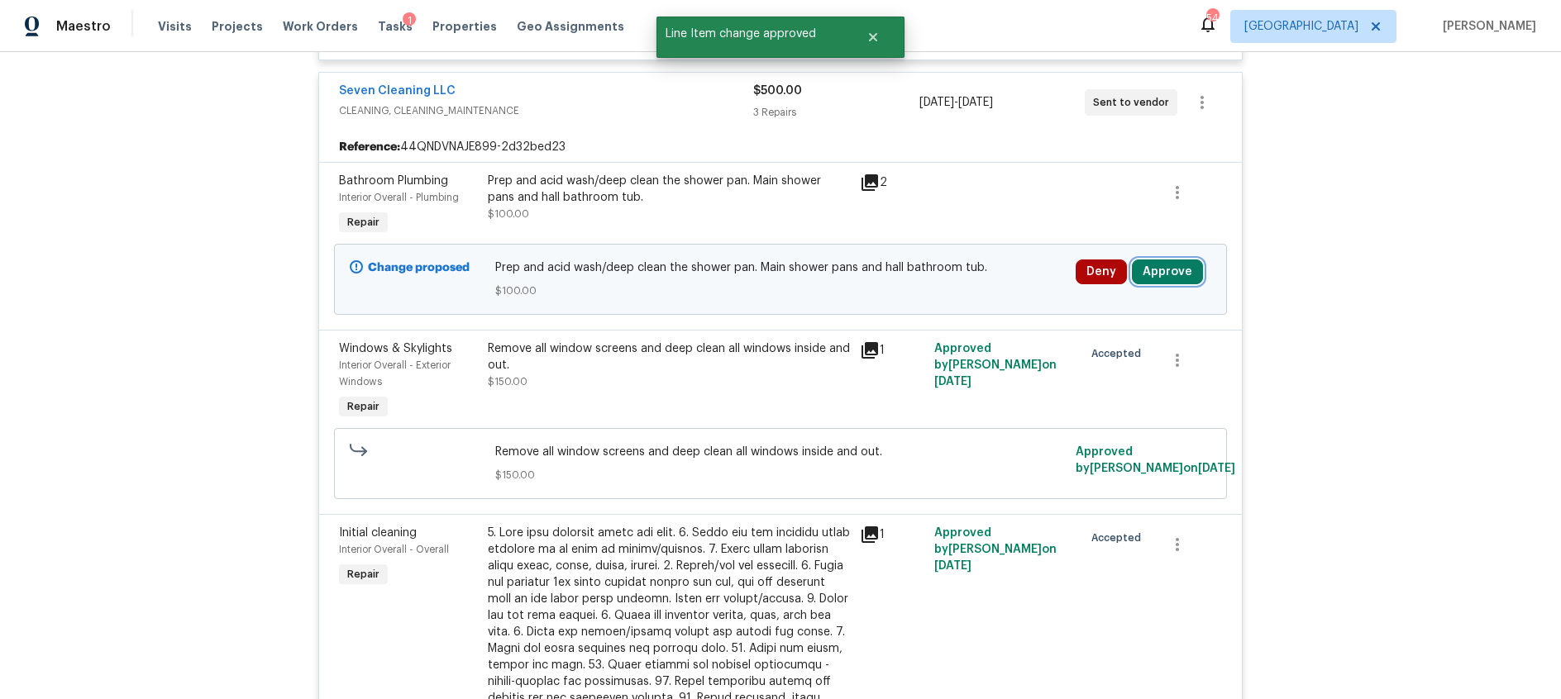
click at [1178, 270] on button "Approve" at bounding box center [1167, 272] width 71 height 25
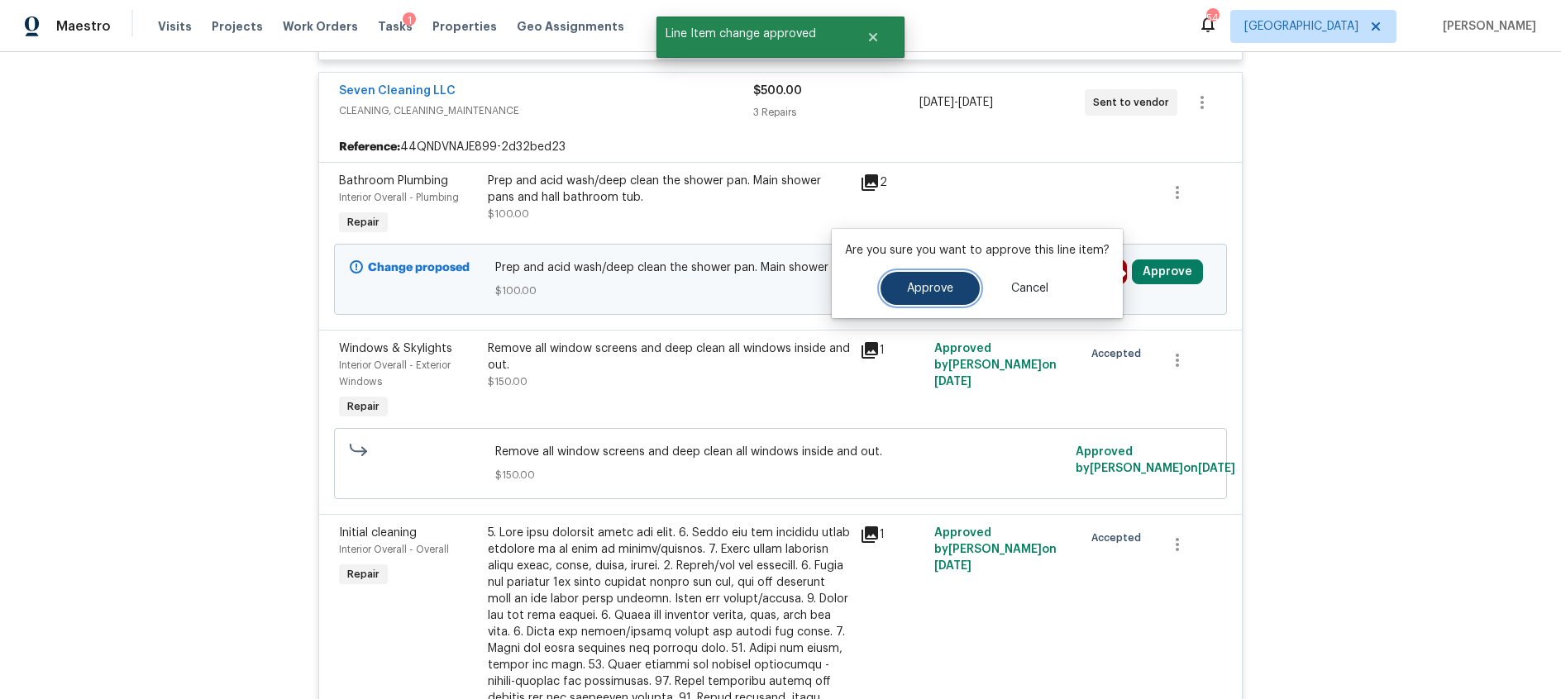
click at [907, 292] on span "Approve" at bounding box center [930, 289] width 46 height 12
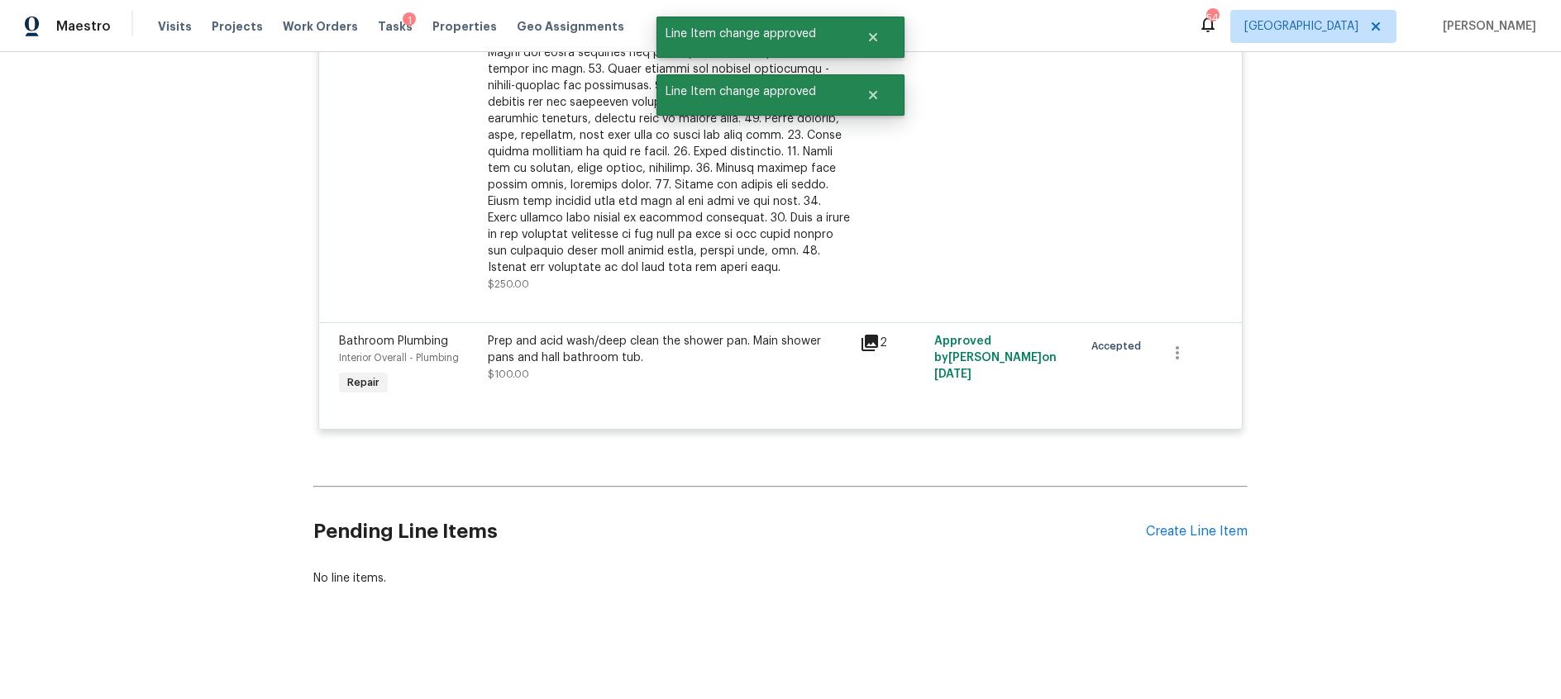
scroll to position [3434, 0]
